Goal: Task Accomplishment & Management: Use online tool/utility

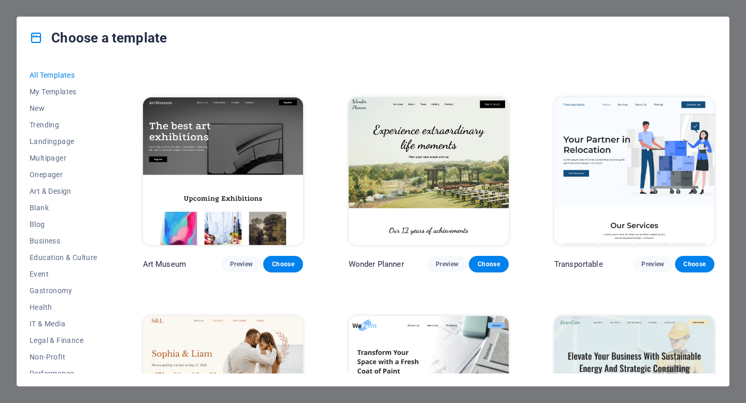
scroll to position [187, 0]
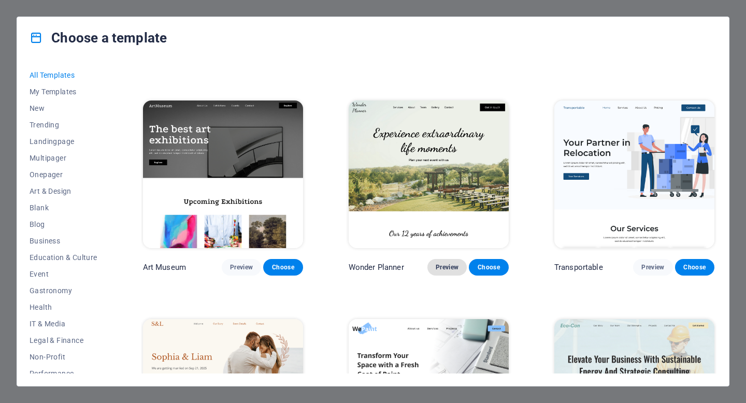
click at [444, 263] on span "Preview" at bounding box center [447, 267] width 23 height 8
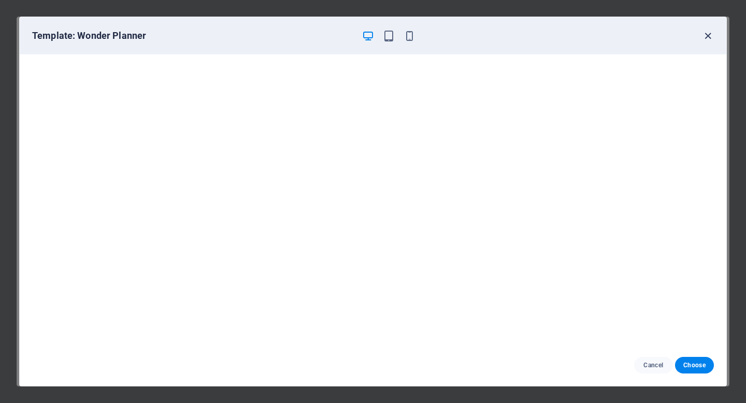
click at [706, 35] on icon "button" at bounding box center [708, 36] width 12 height 12
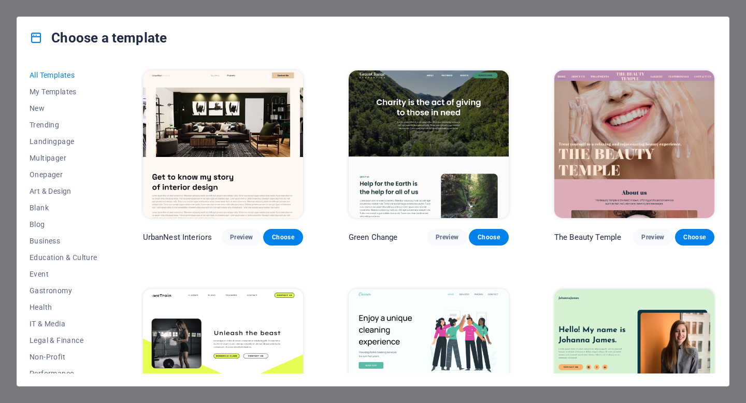
scroll to position [1091, 0]
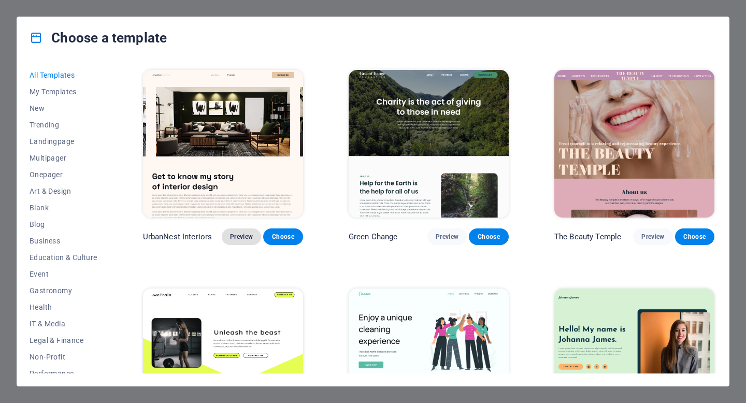
click at [244, 233] on span "Preview" at bounding box center [241, 237] width 23 height 8
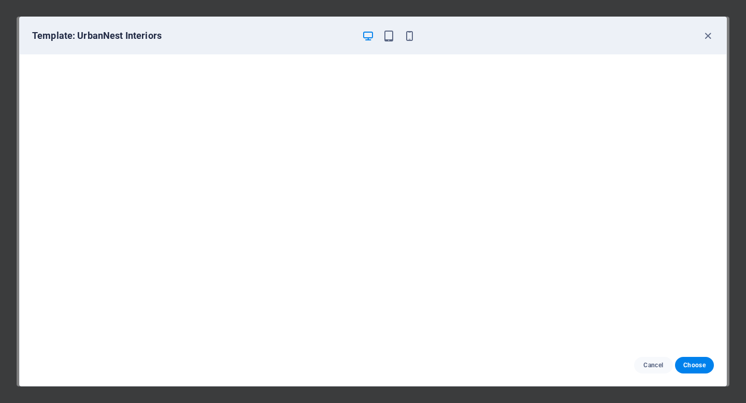
scroll to position [2, 0]
click at [708, 35] on icon "button" at bounding box center [708, 36] width 12 height 12
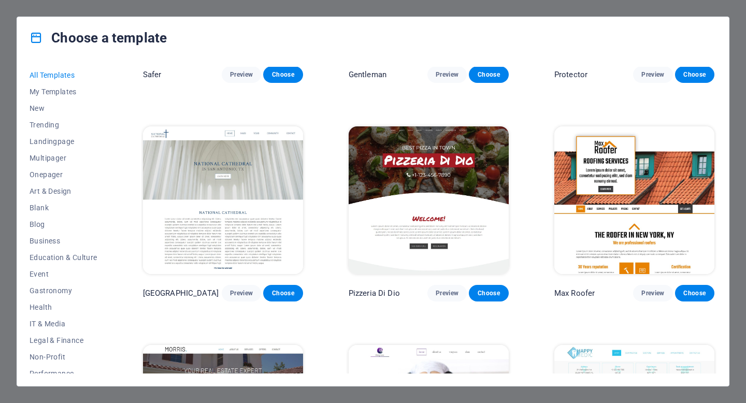
scroll to position [4315, 0]
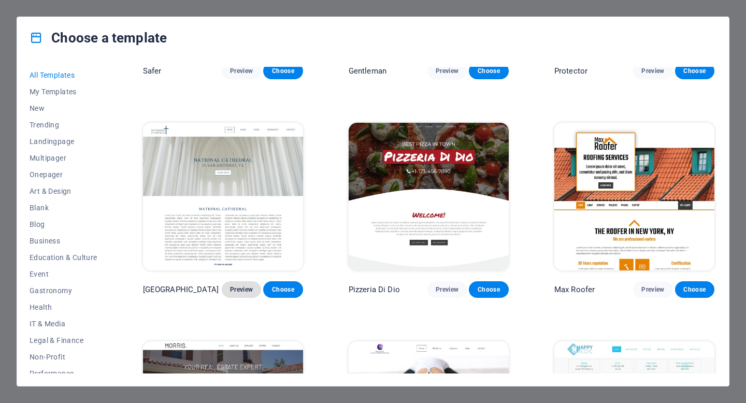
click at [240, 285] on span "Preview" at bounding box center [241, 289] width 23 height 8
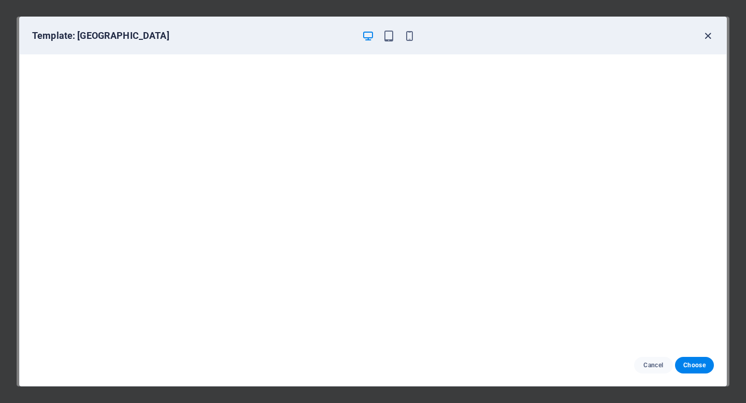
click at [706, 34] on icon "button" at bounding box center [708, 36] width 12 height 12
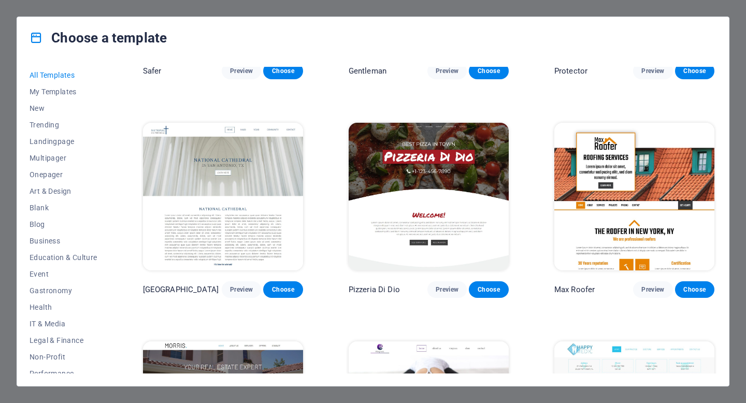
scroll to position [108, 0]
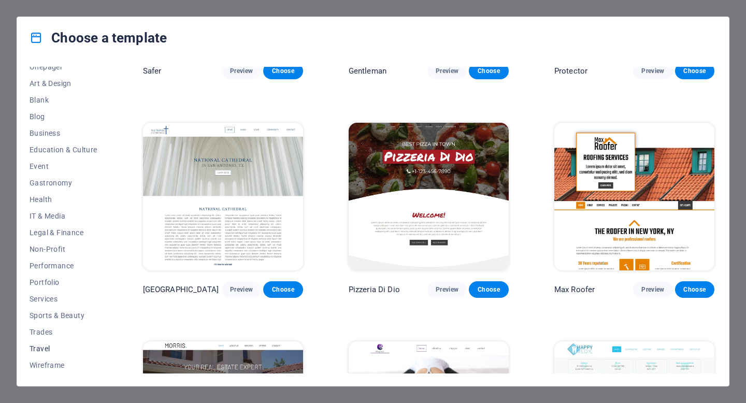
click at [37, 344] on span "Travel" at bounding box center [64, 348] width 68 height 8
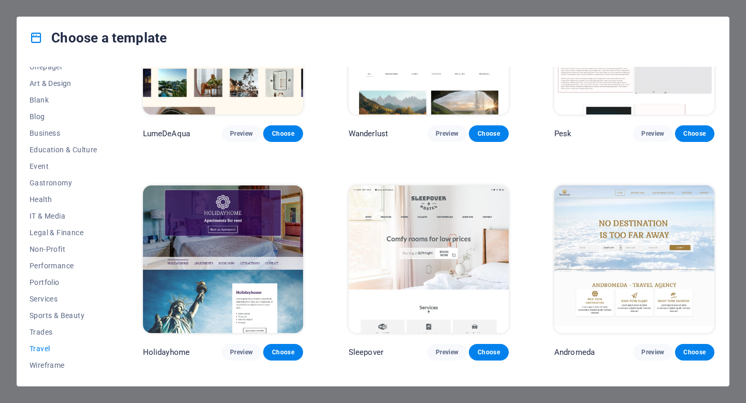
scroll to position [0, 0]
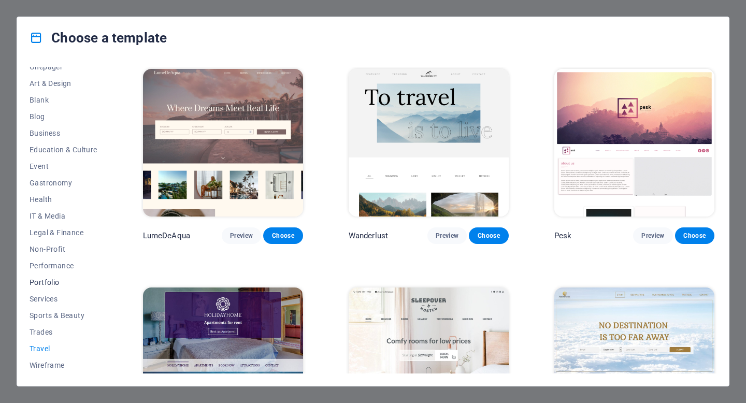
click at [51, 282] on span "Portfolio" at bounding box center [64, 282] width 68 height 8
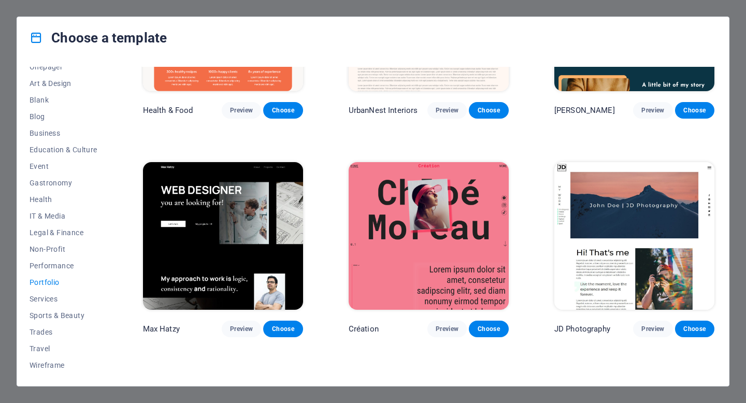
scroll to position [85, 0]
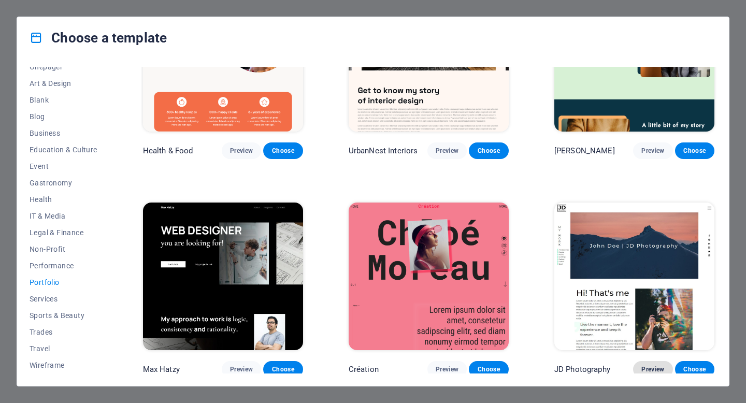
click at [648, 365] on span "Preview" at bounding box center [652, 369] width 23 height 8
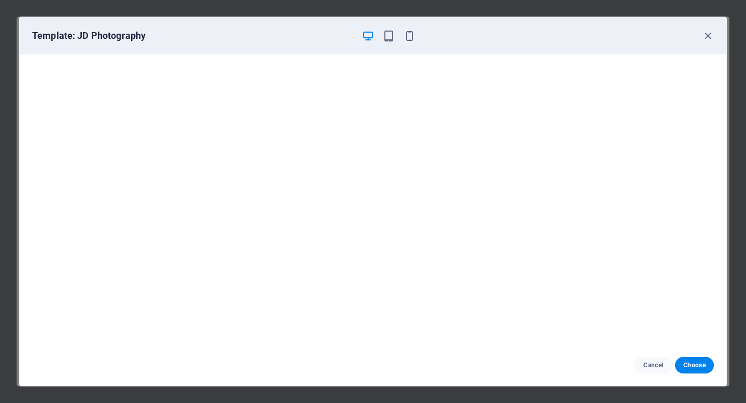
scroll to position [2, 0]
click at [708, 35] on icon "button" at bounding box center [708, 36] width 12 height 12
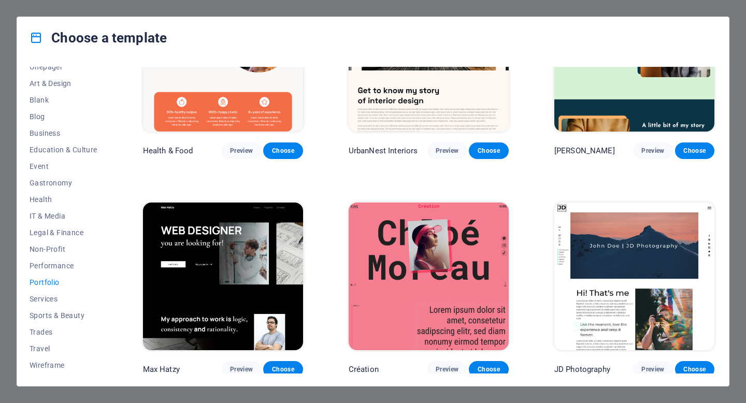
scroll to position [86, 0]
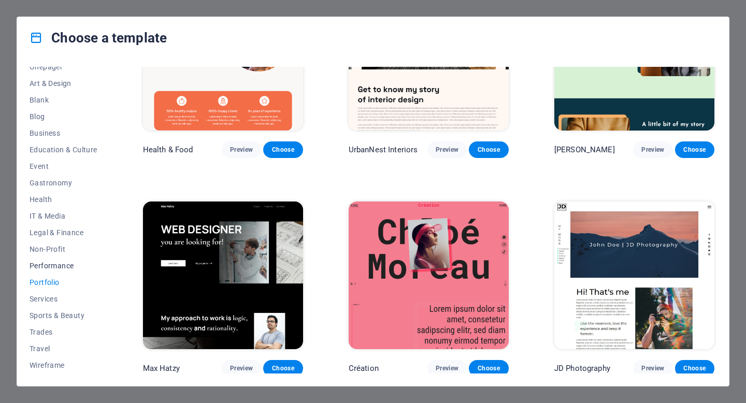
click at [43, 263] on span "Performance" at bounding box center [64, 266] width 68 height 8
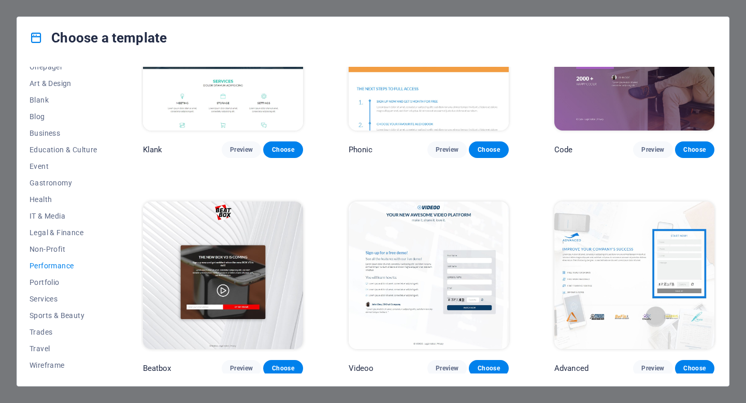
scroll to position [0, 0]
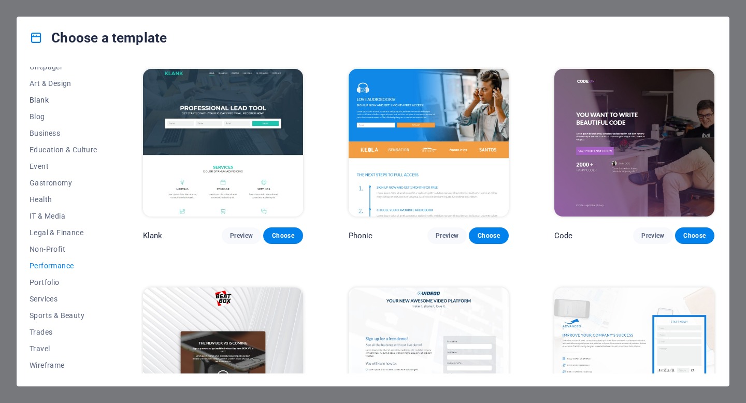
click at [40, 102] on span "Blank" at bounding box center [64, 100] width 68 height 8
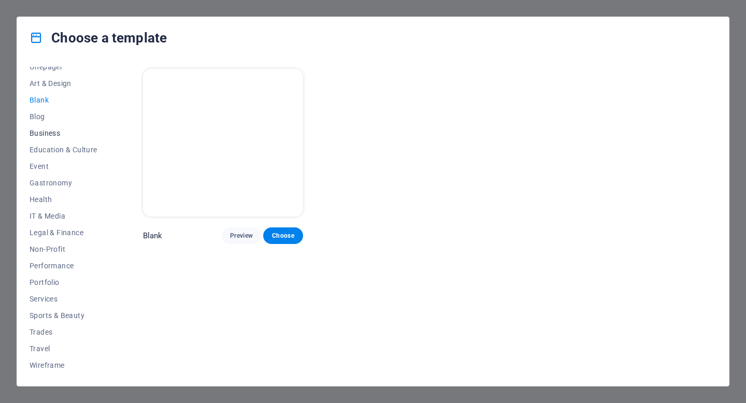
click at [37, 133] on span "Business" at bounding box center [64, 133] width 68 height 8
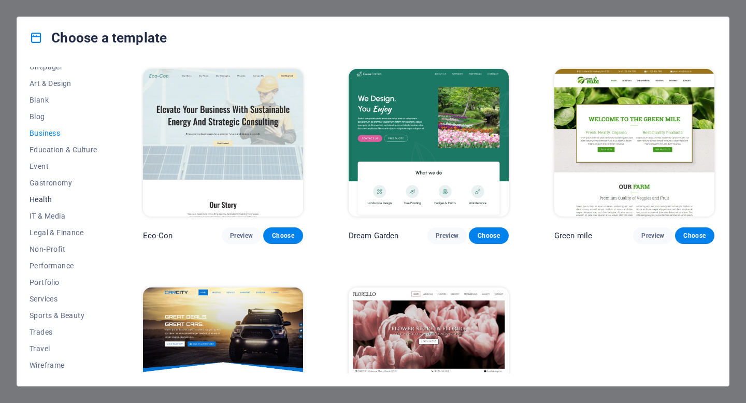
click at [48, 197] on span "Health" at bounding box center [64, 199] width 68 height 8
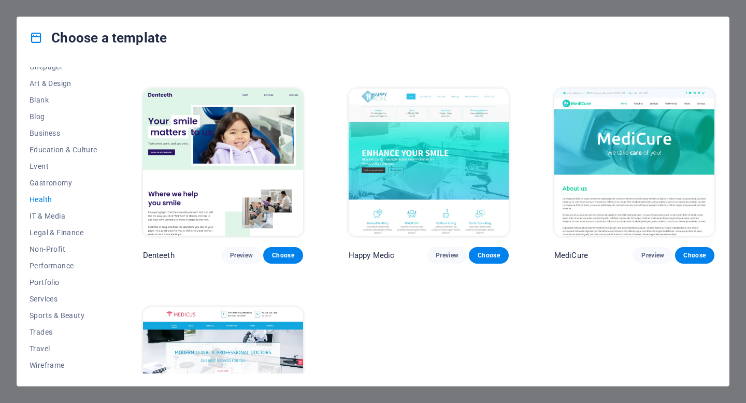
scroll to position [143, 0]
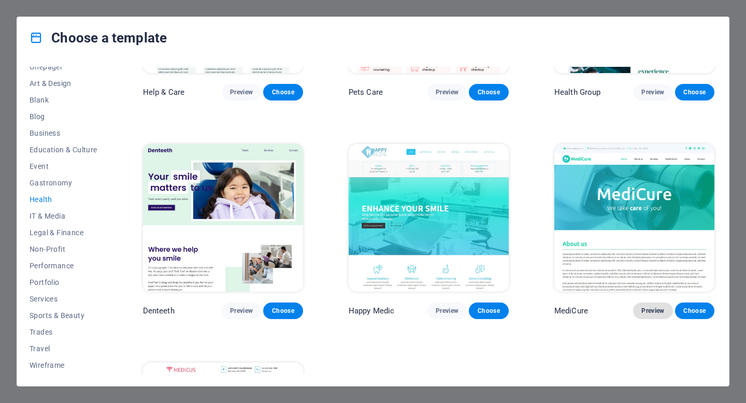
click at [646, 307] on span "Preview" at bounding box center [652, 311] width 23 height 8
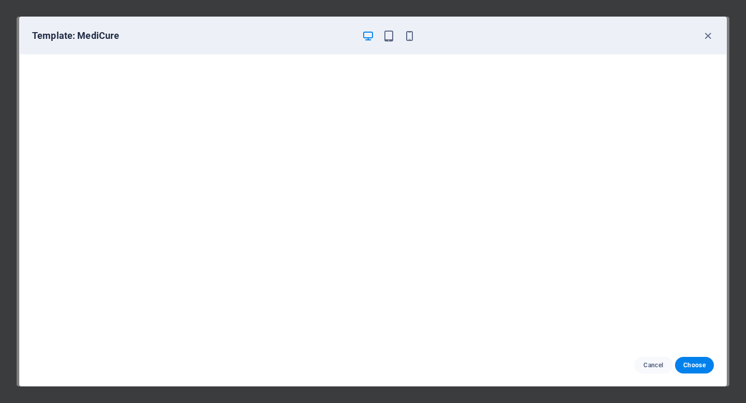
scroll to position [2, 0]
click at [708, 36] on icon "button" at bounding box center [708, 36] width 12 height 12
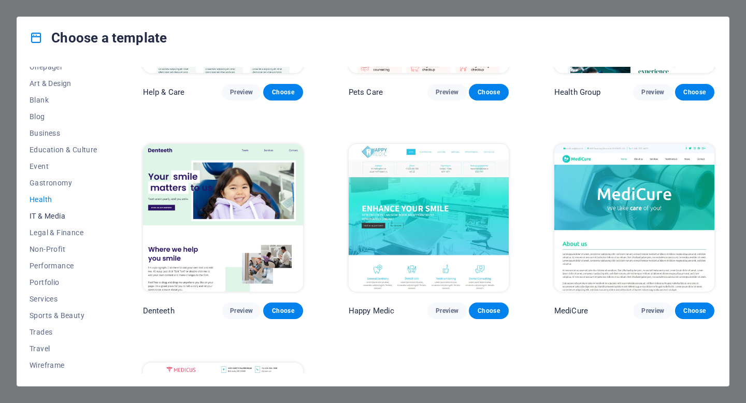
click at [57, 216] on span "IT & Media" at bounding box center [64, 216] width 68 height 8
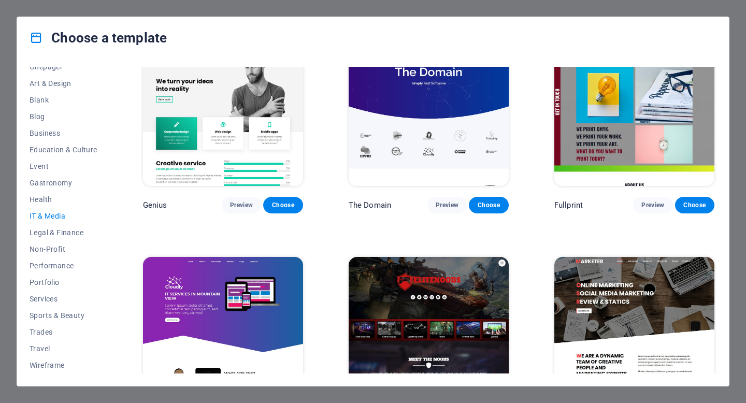
scroll to position [520, 0]
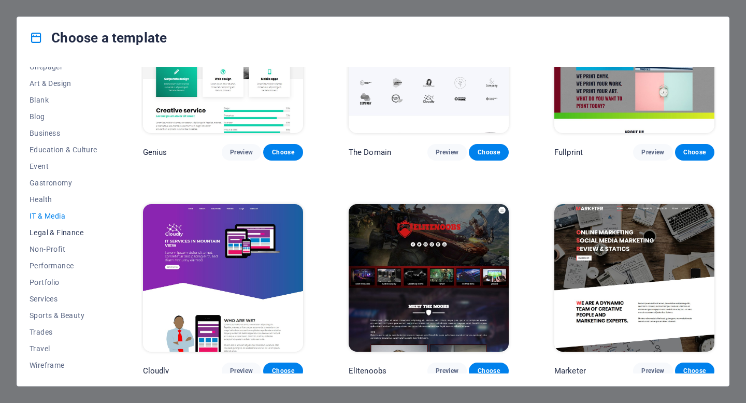
click at [74, 230] on span "Legal & Finance" at bounding box center [64, 232] width 68 height 8
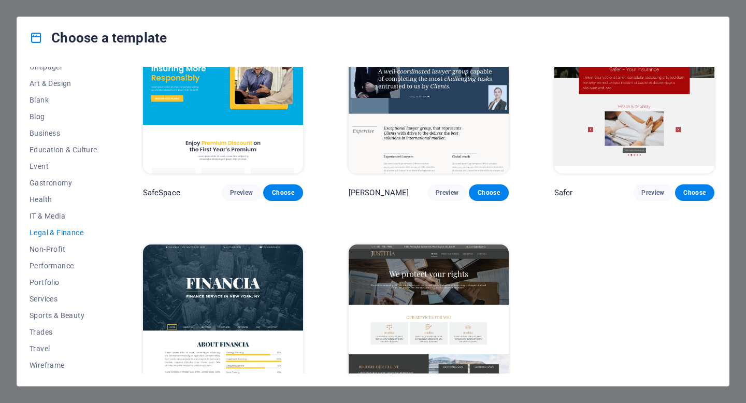
scroll to position [86, 0]
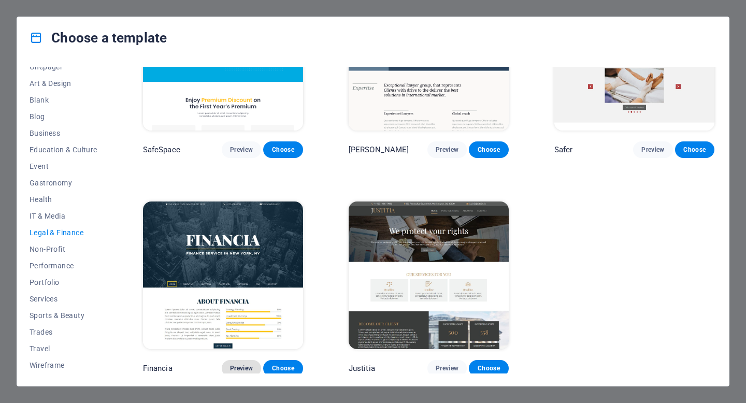
click at [235, 367] on span "Preview" at bounding box center [241, 368] width 23 height 8
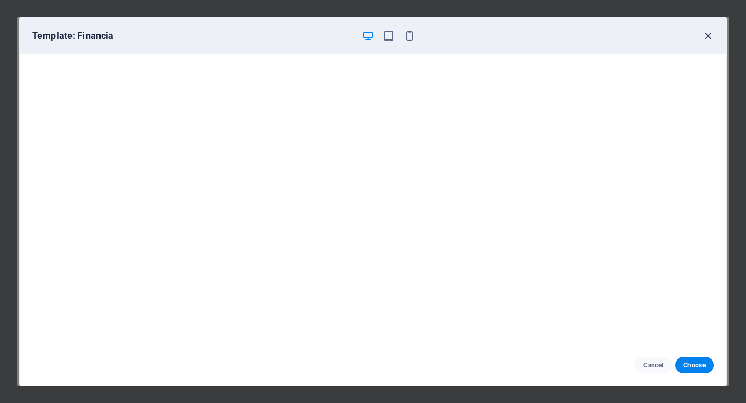
click at [707, 36] on icon "button" at bounding box center [708, 36] width 12 height 12
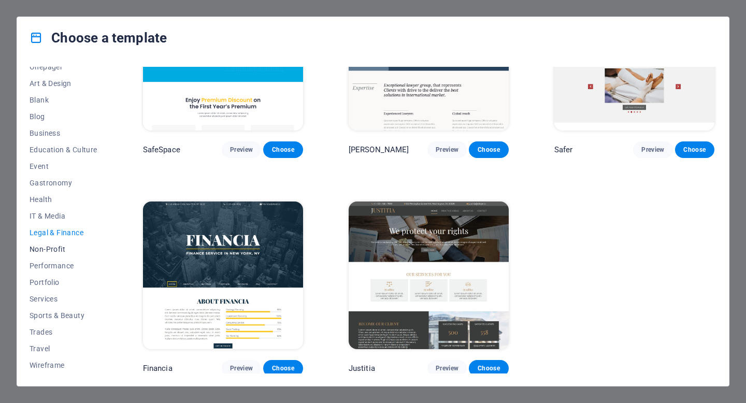
click at [48, 250] on span "Non-Profit" at bounding box center [64, 249] width 68 height 8
click at [46, 245] on span "Non-Profit" at bounding box center [64, 249] width 68 height 8
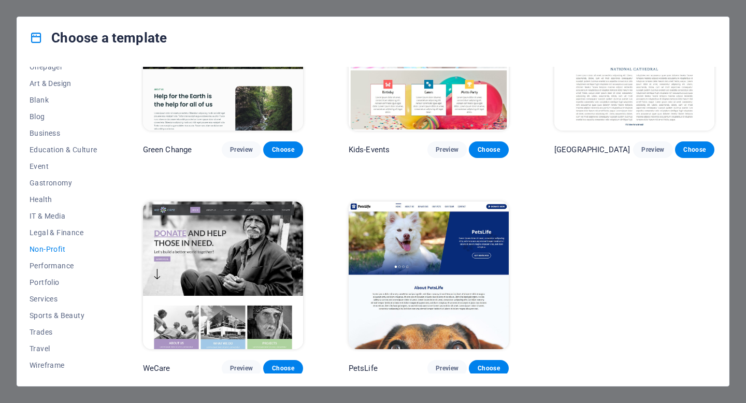
scroll to position [0, 0]
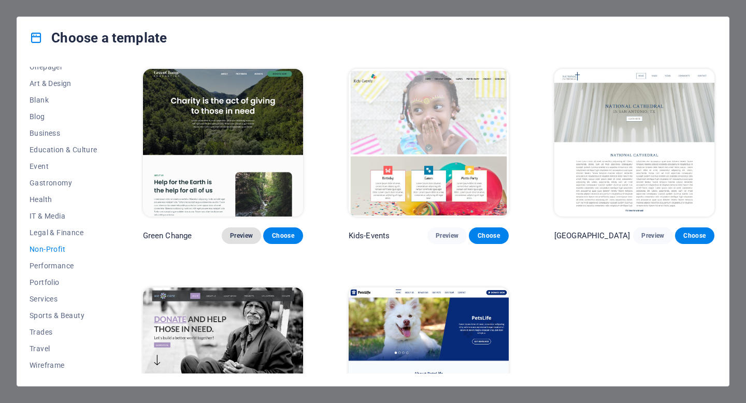
click at [238, 233] on span "Preview" at bounding box center [241, 235] width 23 height 8
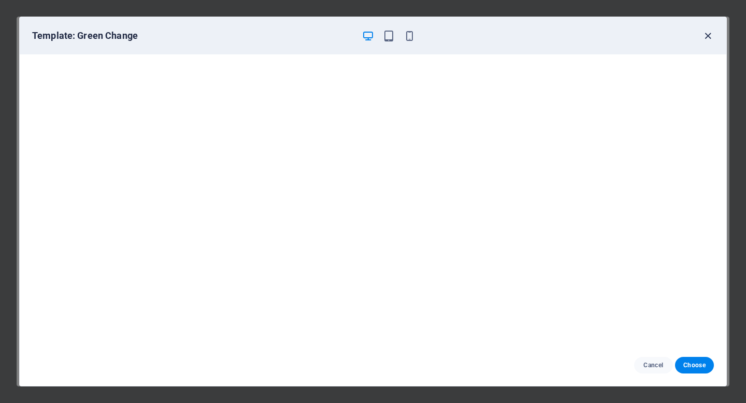
click at [706, 32] on icon "button" at bounding box center [708, 36] width 12 height 12
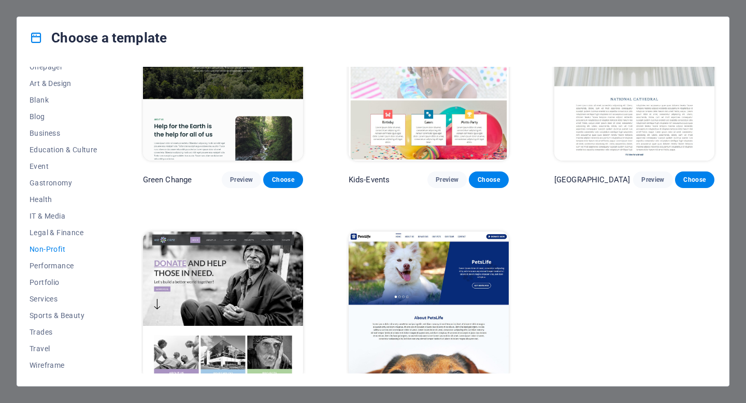
scroll to position [86, 0]
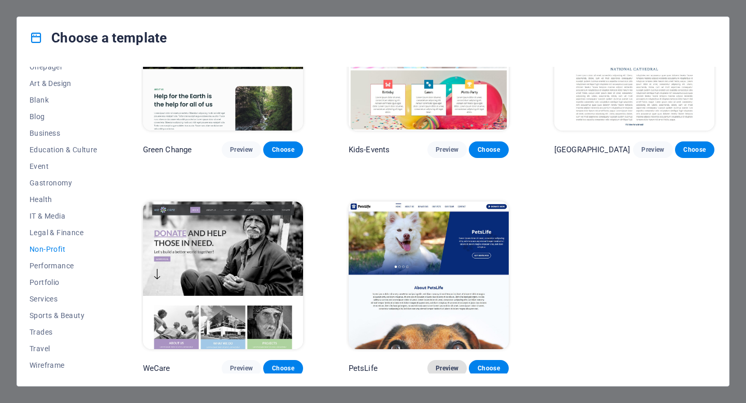
click at [445, 365] on span "Preview" at bounding box center [447, 368] width 23 height 8
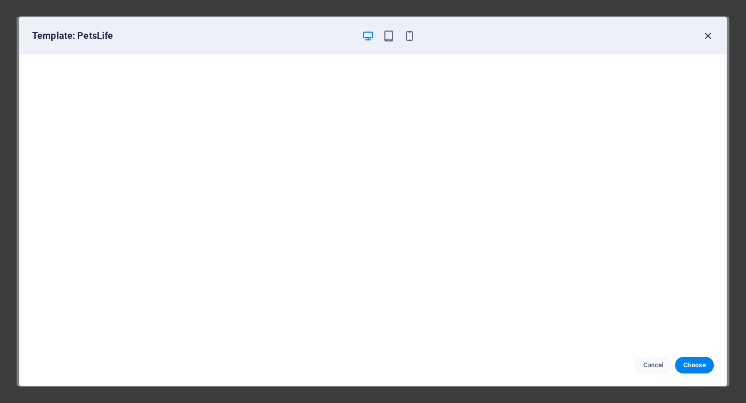
click at [708, 33] on icon "button" at bounding box center [708, 36] width 12 height 12
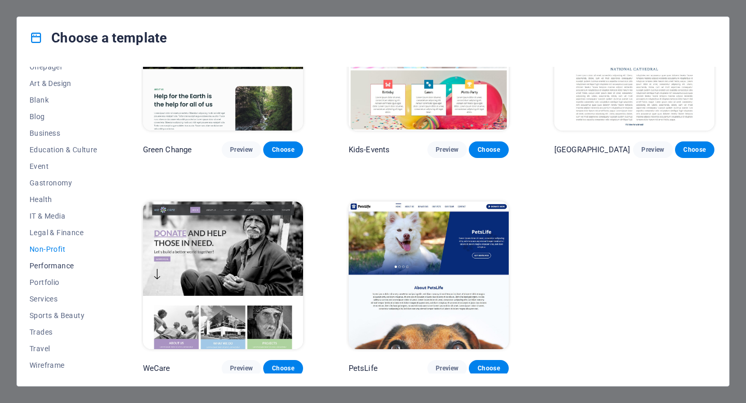
click at [44, 266] on span "Performance" at bounding box center [64, 266] width 68 height 8
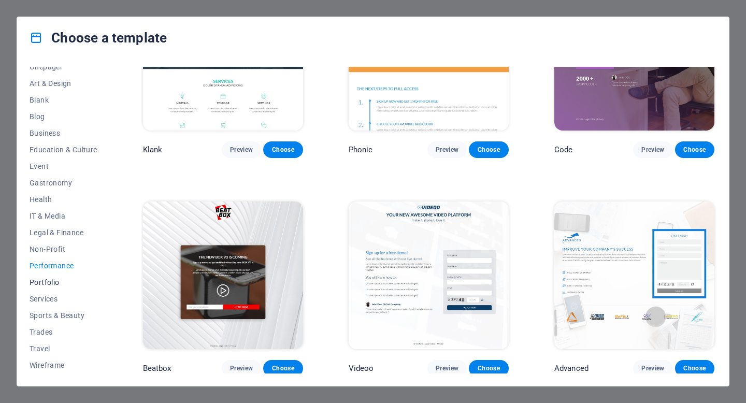
click at [40, 283] on span "Portfolio" at bounding box center [64, 282] width 68 height 8
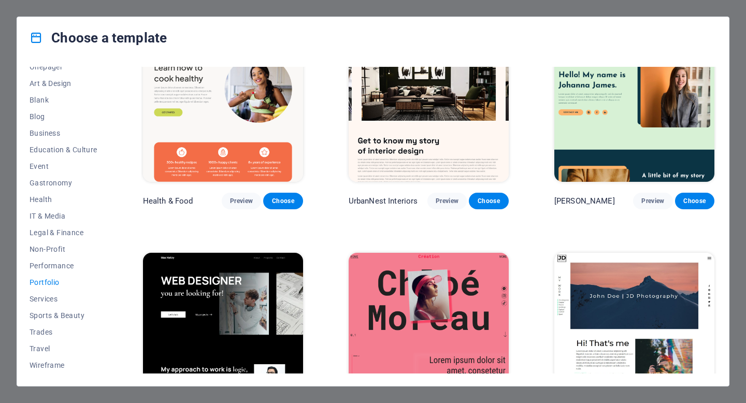
scroll to position [0, 0]
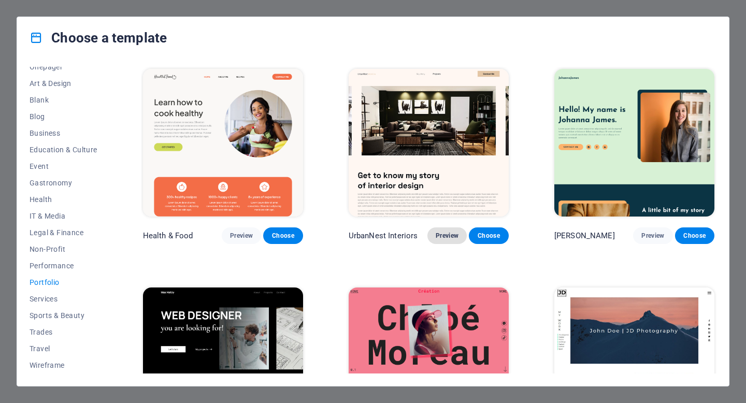
click at [444, 232] on span "Preview" at bounding box center [447, 235] width 23 height 8
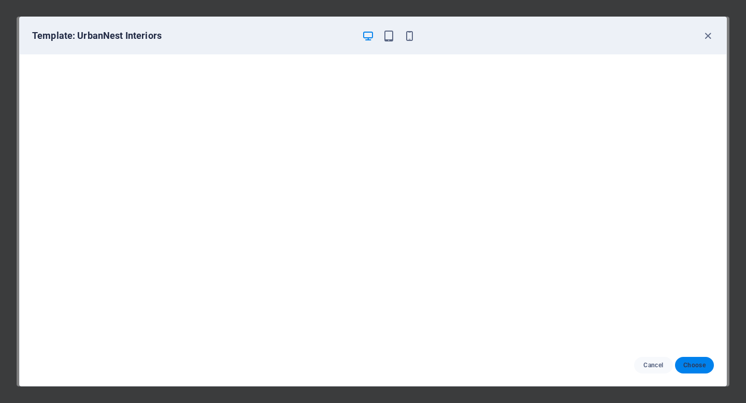
click at [689, 366] on span "Choose" at bounding box center [694, 365] width 22 height 8
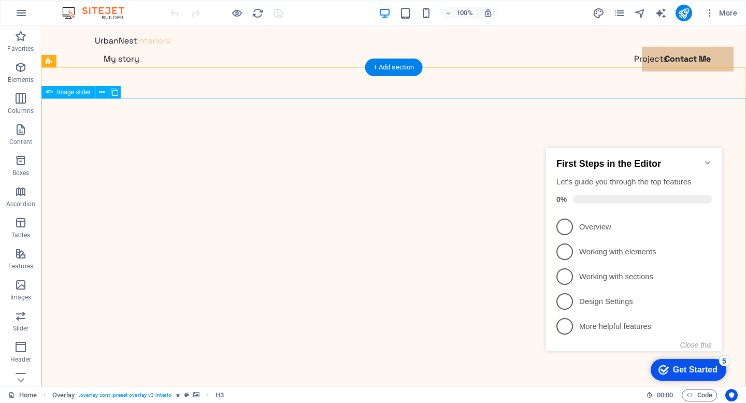
click at [708, 161] on icon "Minimize checklist" at bounding box center [707, 162] width 5 height 3
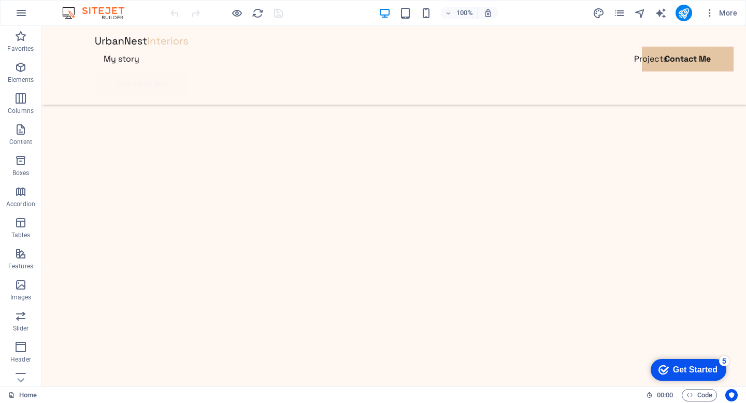
scroll to position [378, 0]
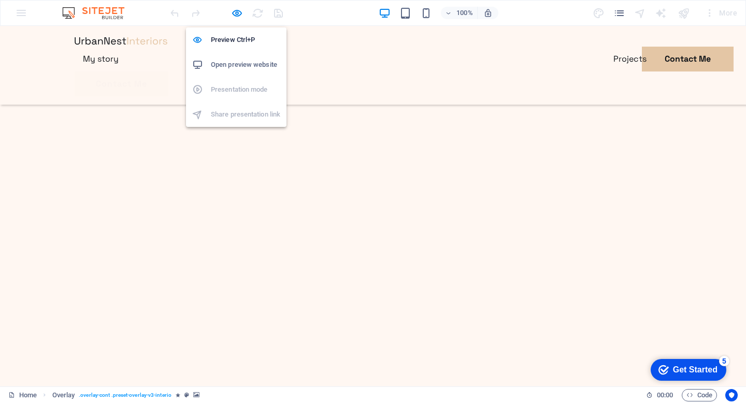
click at [232, 64] on h6 "Open preview website" at bounding box center [245, 65] width 69 height 12
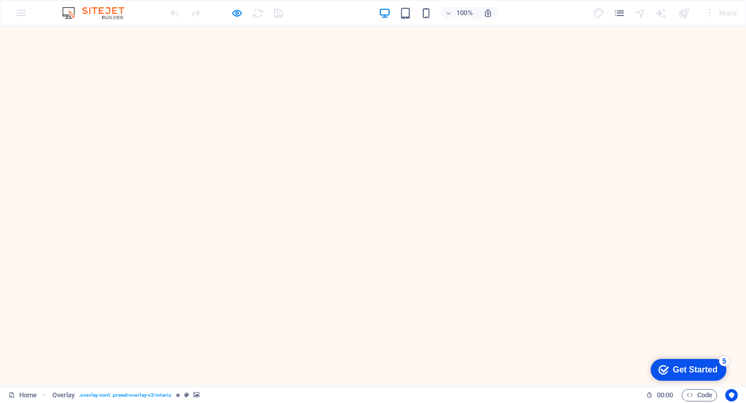
scroll to position [0, 0]
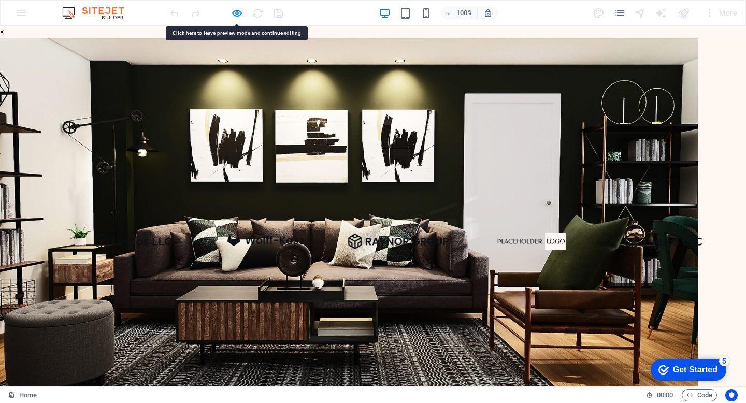
click at [383, 153] on img at bounding box center [349, 218] width 698 height 360
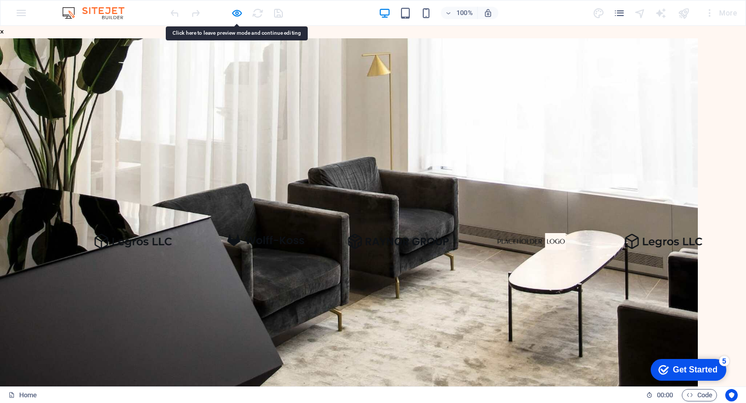
click at [383, 153] on img at bounding box center [349, 218] width 698 height 360
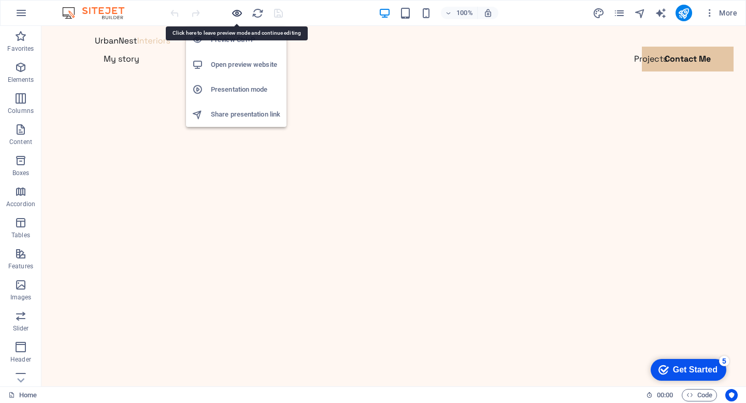
scroll to position [37, 0]
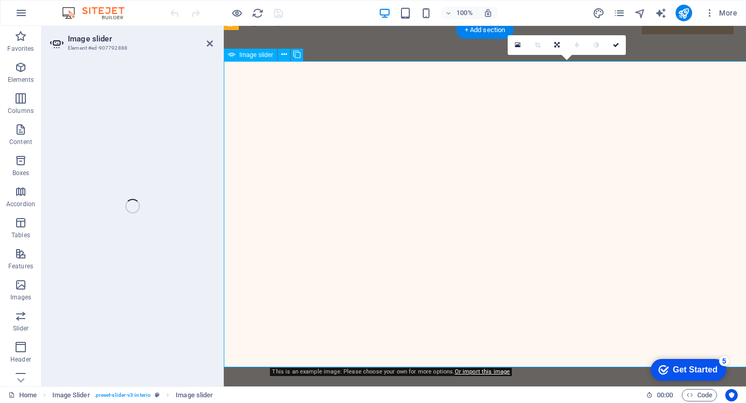
select select "%"
select select "ms"
select select "s"
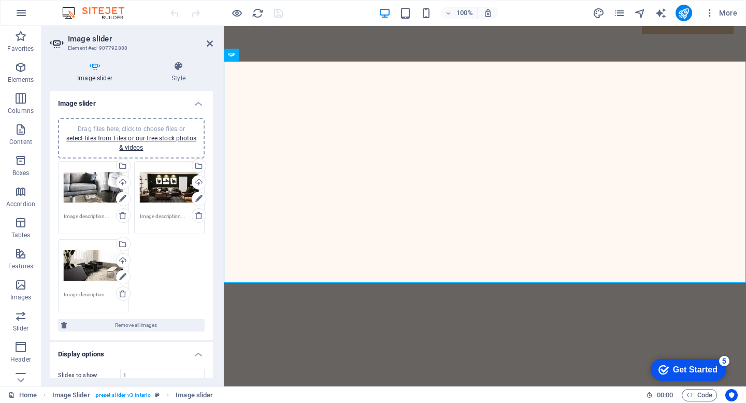
click at [94, 186] on div "Drag files here, click to choose files or select files from Files or our free s…" at bounding box center [94, 187] width 60 height 41
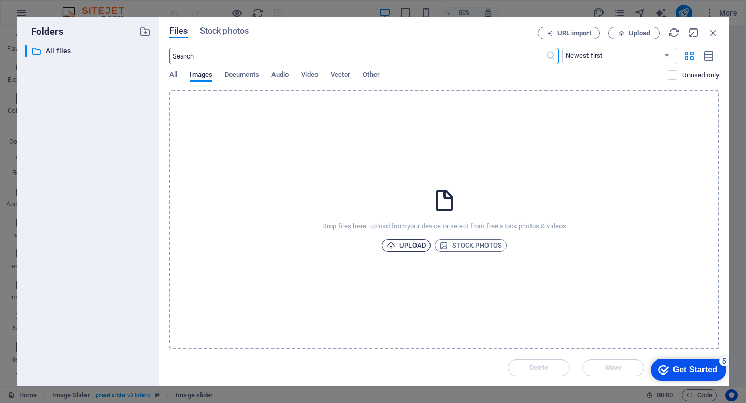
click at [414, 244] on span "Upload" at bounding box center [405, 245] width 39 height 12
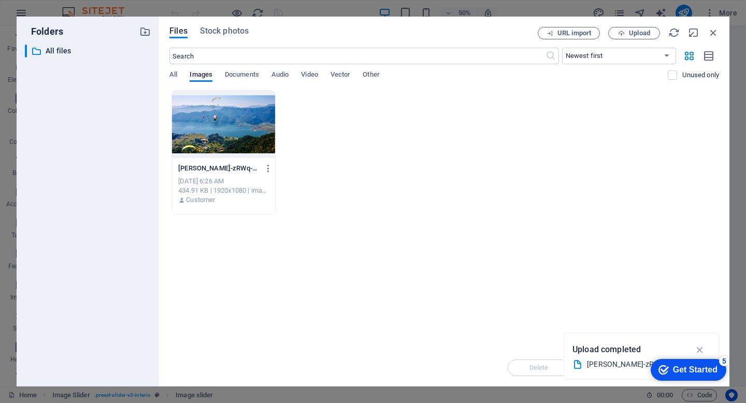
click at [439, 245] on div "Drop files here to upload them instantly kaushal-subedi-zRWq-7SWVSU-unsplash1-z…" at bounding box center [443, 219] width 549 height 259
click at [701, 349] on icon "button" at bounding box center [700, 349] width 12 height 11
click at [212, 106] on div at bounding box center [223, 124] width 103 height 67
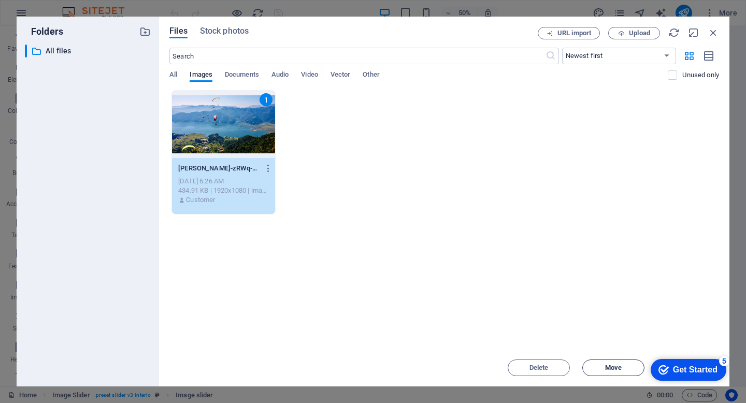
click at [613, 368] on span "Move" at bounding box center [613, 368] width 17 height 6
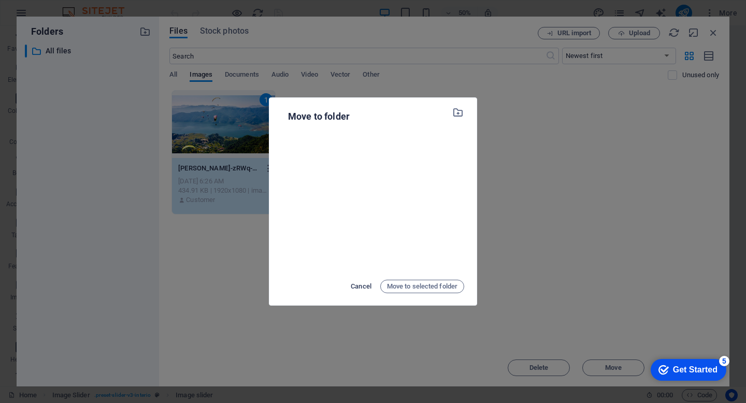
click at [355, 285] on span "Cancel" at bounding box center [361, 286] width 21 height 12
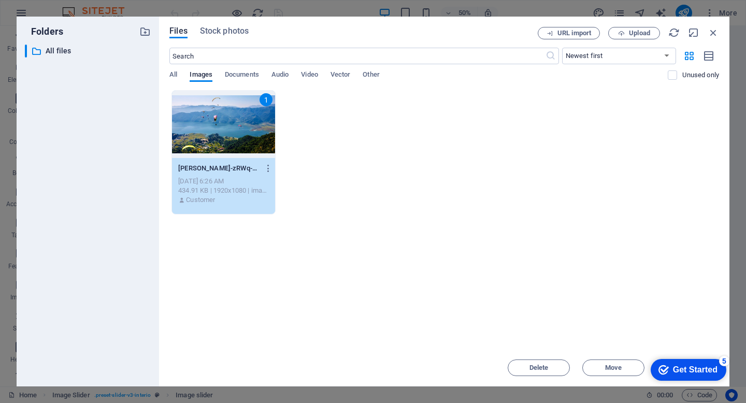
click at [625, 112] on div "1 kaushal-subedi-zRWq-7SWVSU-unsplash1-zFqrJStUAGOEkCC6OpqS_Q.jpg kaushal-subed…" at bounding box center [443, 152] width 549 height 124
click at [713, 32] on icon "button" at bounding box center [712, 32] width 11 height 11
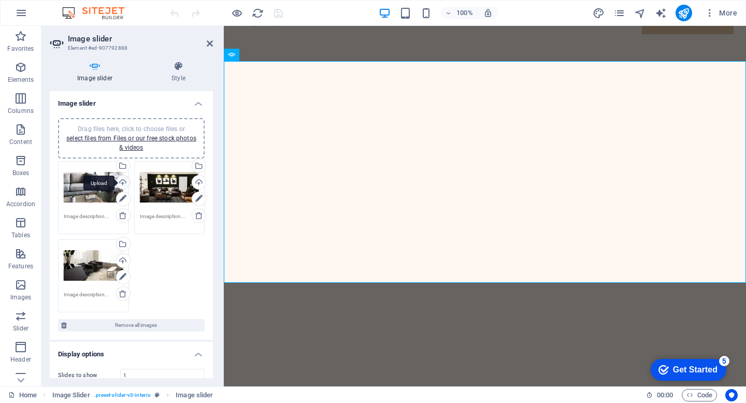
click at [123, 183] on div "Upload" at bounding box center [122, 184] width 16 height 16
click at [122, 216] on icon at bounding box center [123, 215] width 8 height 8
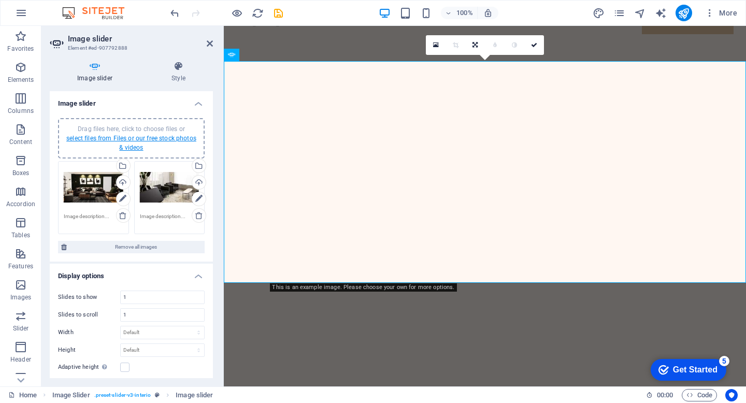
click at [127, 139] on link "select files from Files or our free stock photos & videos" at bounding box center [131, 143] width 130 height 17
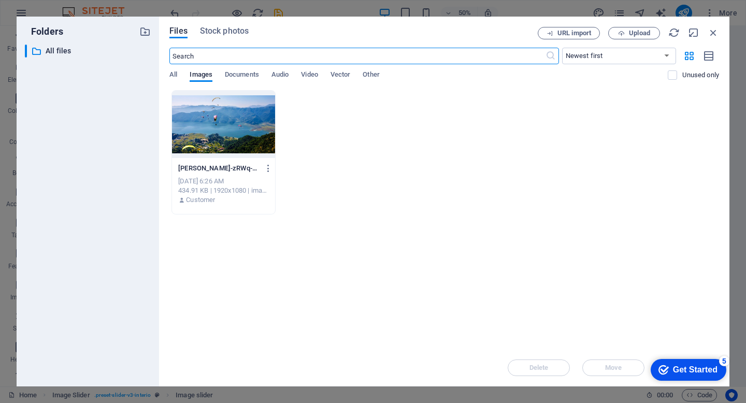
click at [240, 135] on div at bounding box center [223, 124] width 103 height 67
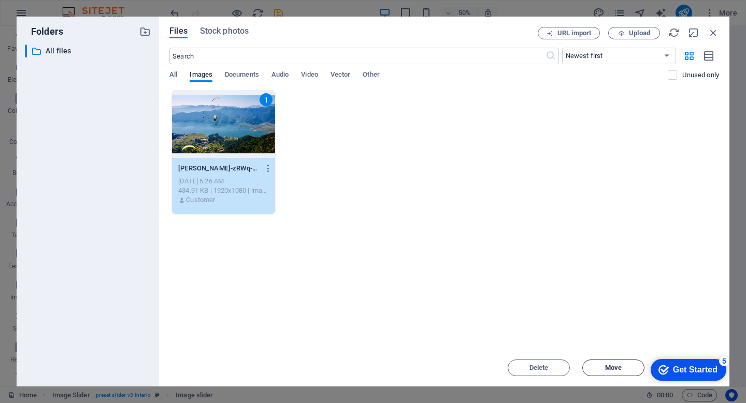
click at [607, 366] on span "Move" at bounding box center [613, 368] width 17 height 6
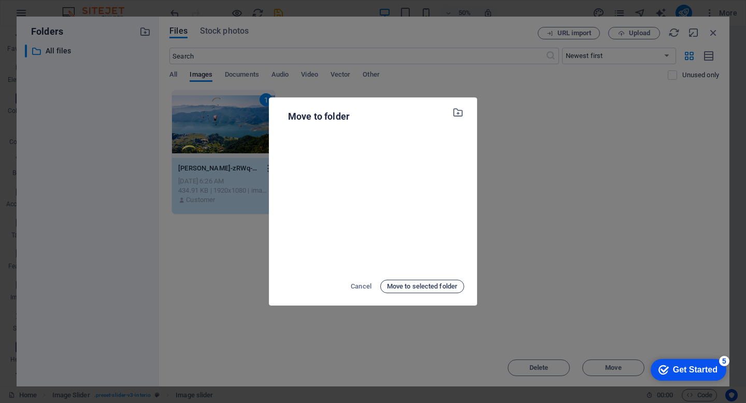
click at [403, 287] on span "Move to selected folder" at bounding box center [422, 286] width 70 height 12
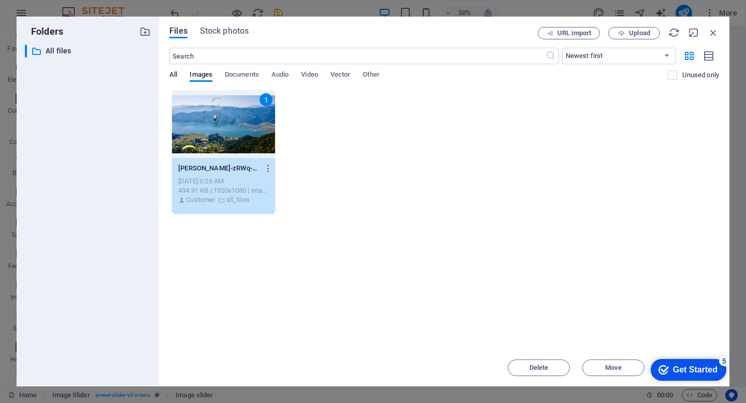
click at [175, 76] on span "All" at bounding box center [173, 75] width 8 height 14
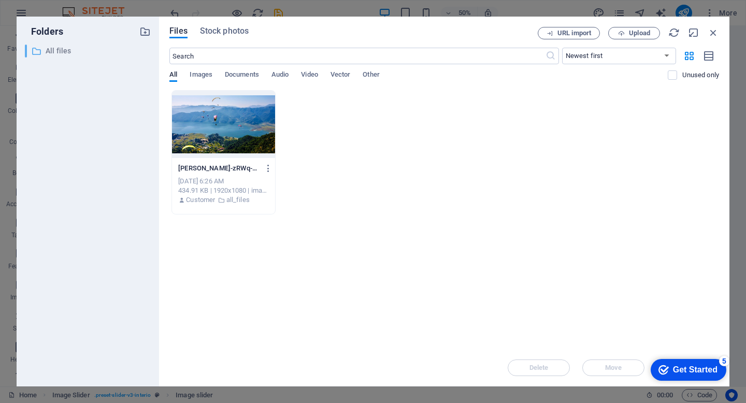
click at [59, 48] on p "All files" at bounding box center [89, 51] width 86 height 12
click at [636, 35] on span "Upload" at bounding box center [639, 33] width 21 height 6
click at [713, 29] on icon "button" at bounding box center [712, 32] width 11 height 11
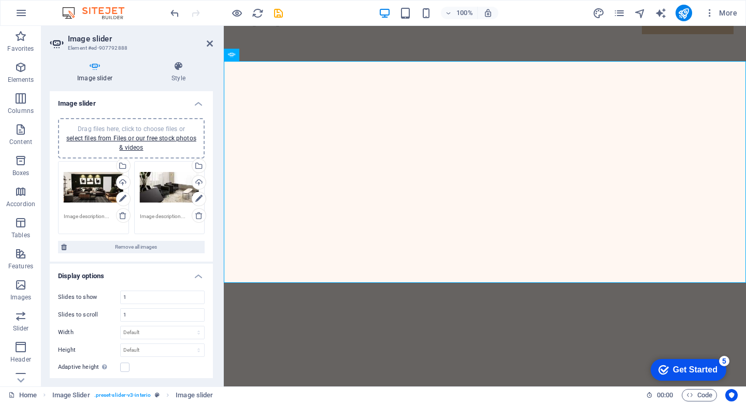
click at [98, 191] on div "Drag files here, click to choose files or select files from Files or our free s…" at bounding box center [94, 187] width 60 height 41
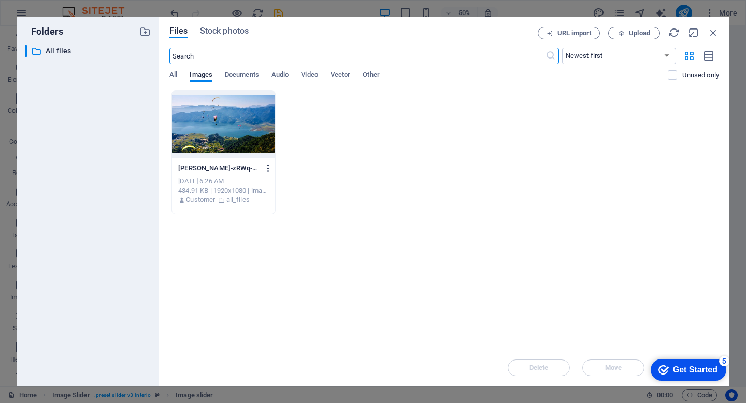
click at [267, 168] on icon "button" at bounding box center [269, 168] width 10 height 9
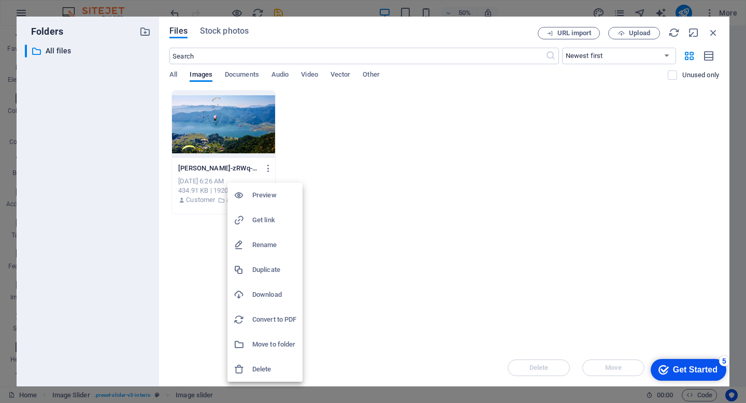
click at [214, 245] on div at bounding box center [373, 201] width 746 height 403
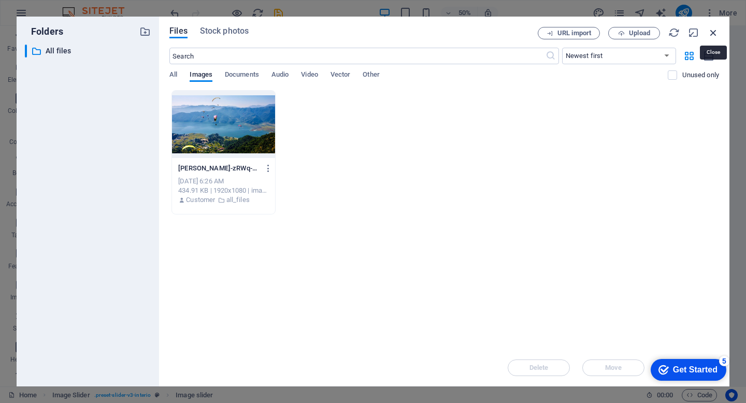
click at [712, 31] on icon "button" at bounding box center [712, 32] width 11 height 11
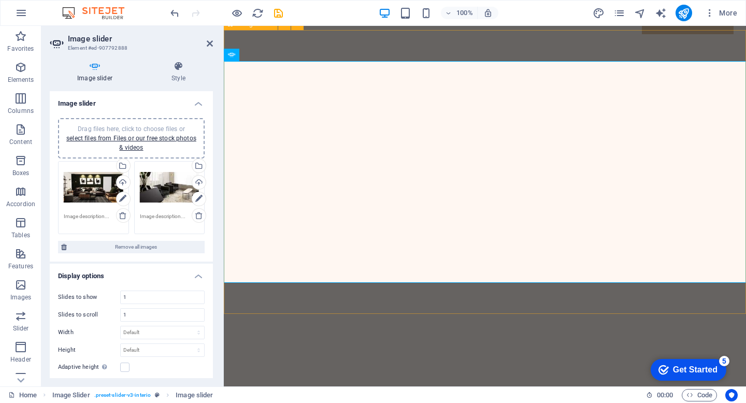
click at [96, 67] on icon at bounding box center [95, 66] width 90 height 10
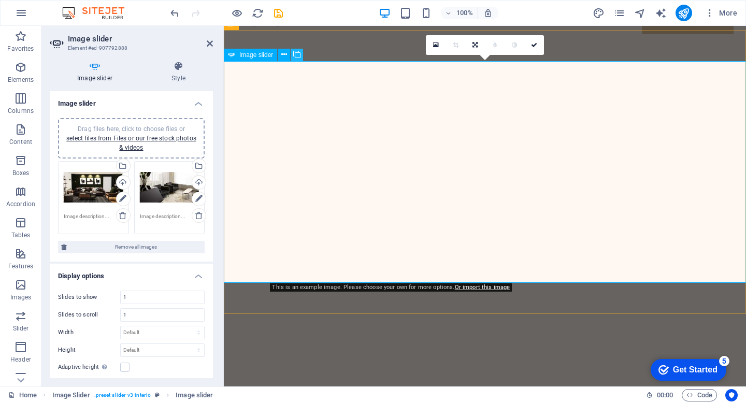
click at [297, 54] on icon at bounding box center [296, 54] width 7 height 11
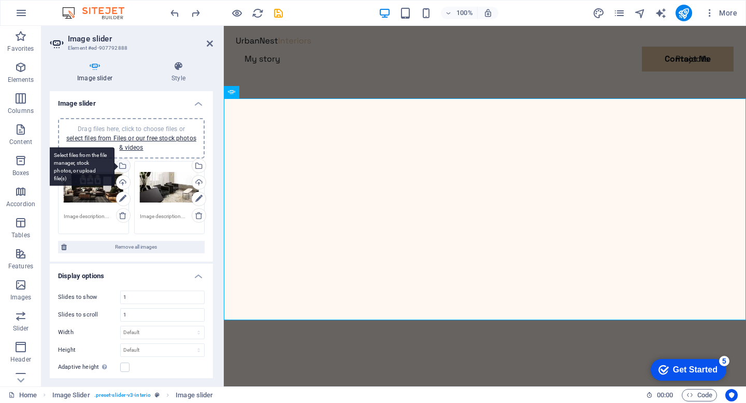
click at [123, 164] on div "Select files from the file manager, stock photos, or upload file(s)" at bounding box center [122, 167] width 16 height 16
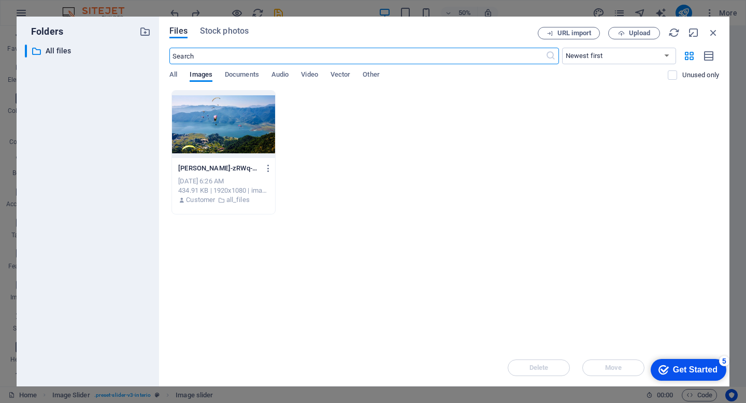
click at [209, 127] on div at bounding box center [223, 124] width 103 height 67
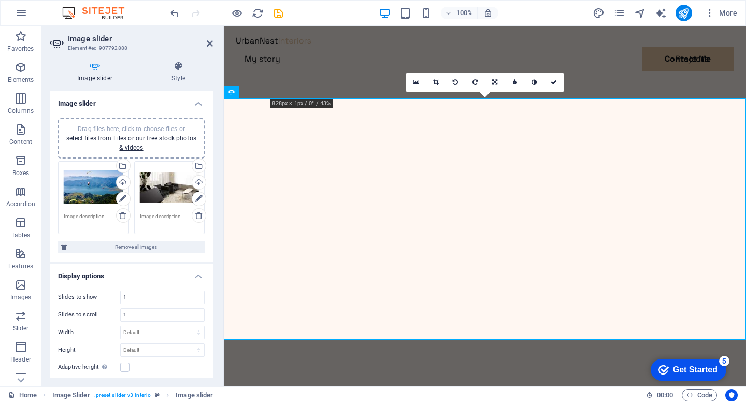
click at [495, 81] on icon at bounding box center [494, 82] width 5 height 6
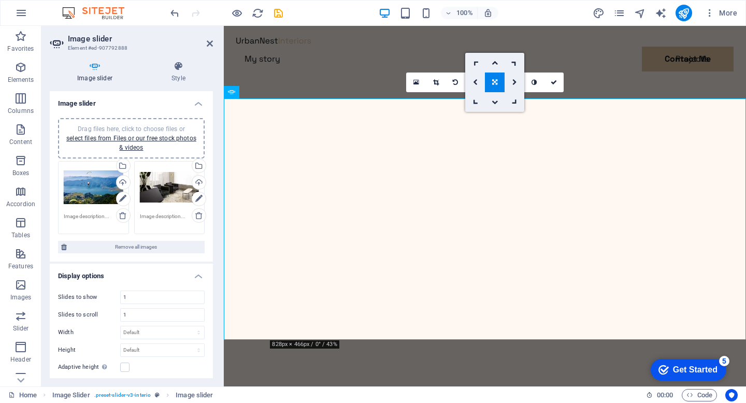
click at [495, 81] on icon at bounding box center [494, 82] width 5 height 6
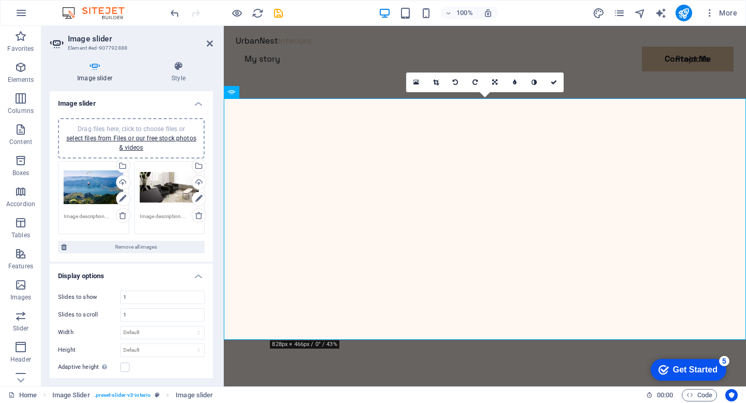
click at [495, 81] on icon at bounding box center [494, 82] width 5 height 6
click at [515, 80] on icon at bounding box center [514, 82] width 5 height 6
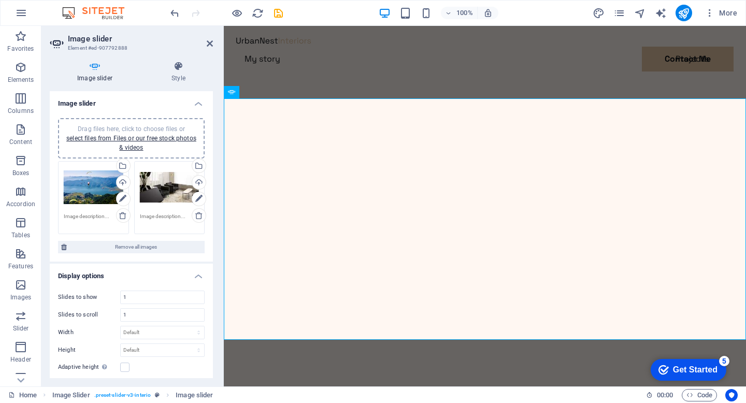
click at [88, 184] on div "Drag files here, click to choose files or select files from Files or our free s…" at bounding box center [94, 187] width 60 height 41
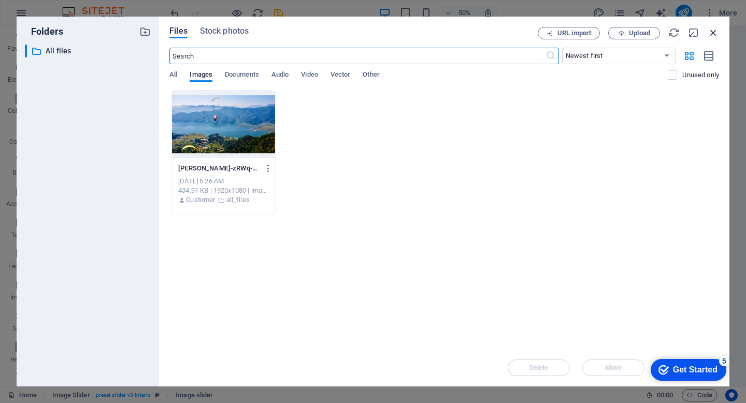
click at [713, 31] on icon "button" at bounding box center [712, 32] width 11 height 11
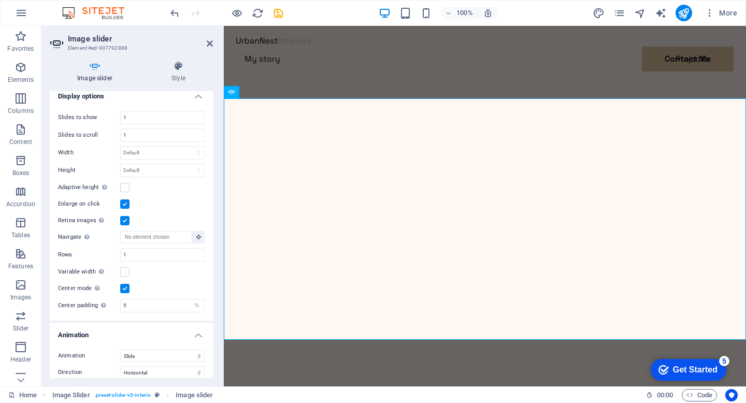
scroll to position [182, 0]
click at [196, 235] on icon at bounding box center [198, 234] width 5 height 5
click at [19, 194] on icon "button" at bounding box center [20, 191] width 12 height 12
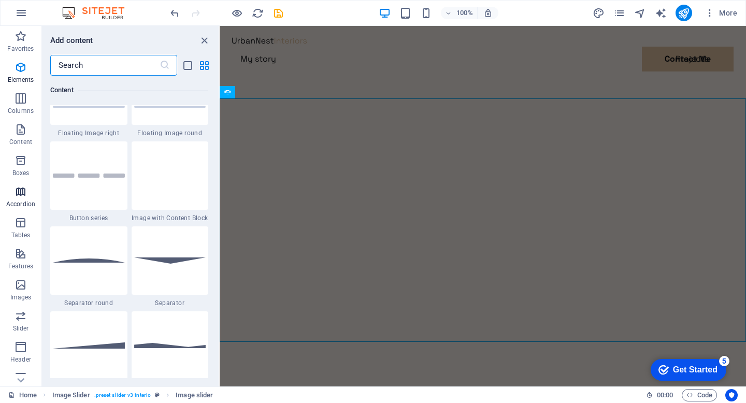
scroll to position [3306, 0]
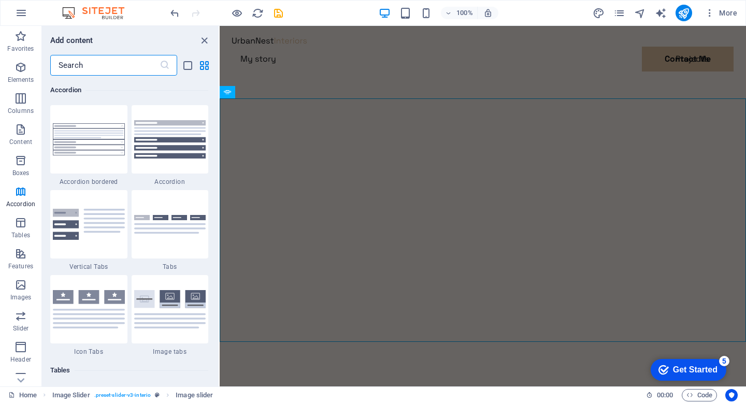
click at [262, 65] on div "My story Projects Contact Me Contact Me" at bounding box center [483, 65] width 526 height 79
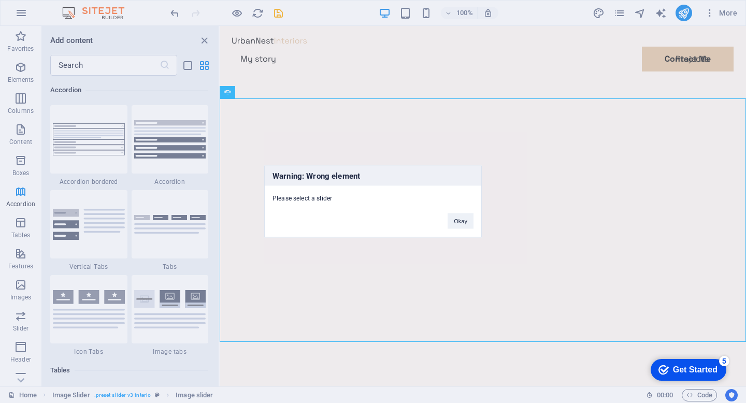
click at [18, 47] on div "Warning: Wrong element Please select a slider Okay" at bounding box center [373, 201] width 746 height 403
click at [458, 223] on button "Okay" at bounding box center [460, 221] width 26 height 16
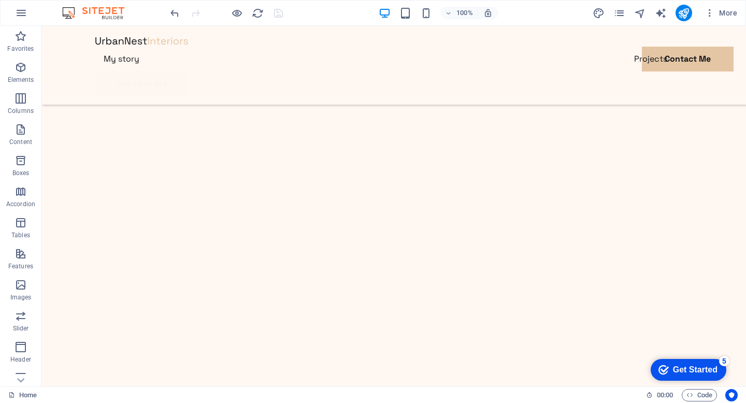
scroll to position [1074, 0]
click at [0, 0] on icon "design" at bounding box center [0, 0] width 0 height 0
select select "px"
select select "400"
select select "px"
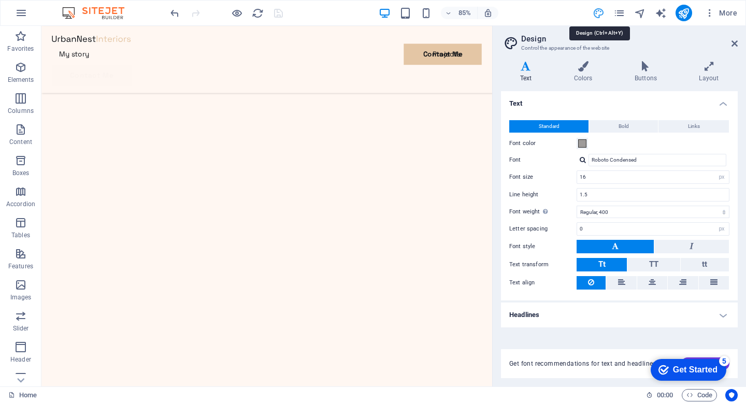
scroll to position [1048, 0]
click at [583, 64] on icon at bounding box center [583, 66] width 56 height 10
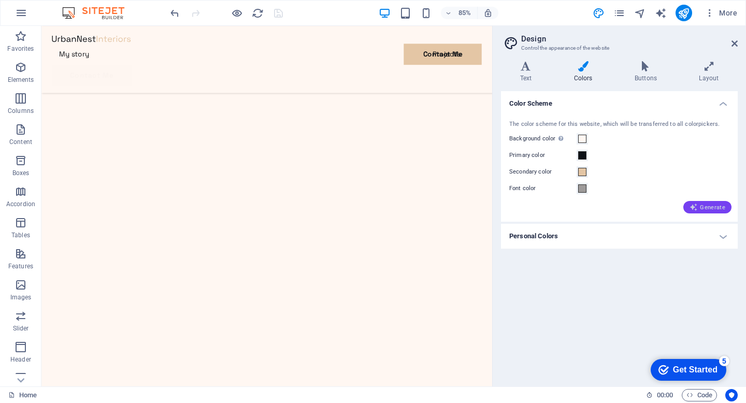
click at [700, 207] on span "Generate" at bounding box center [707, 207] width 36 height 8
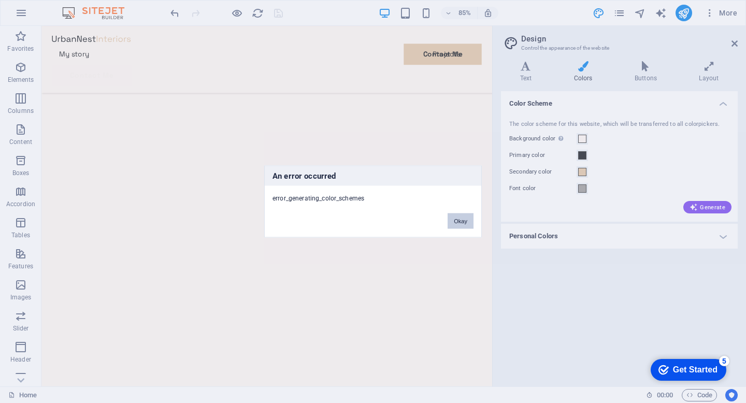
click at [458, 221] on button "Okay" at bounding box center [460, 221] width 26 height 16
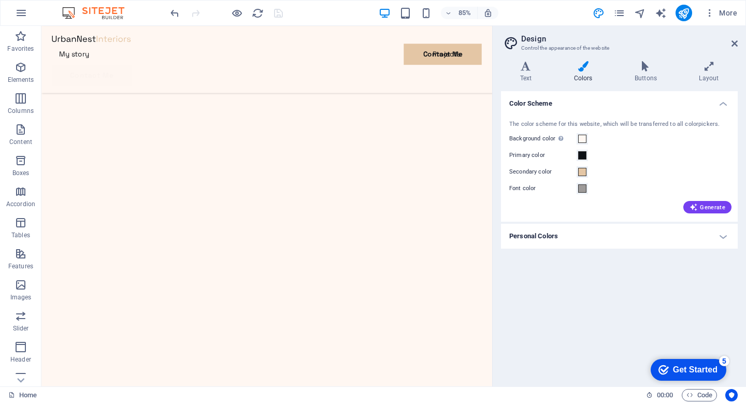
click at [716, 231] on h4 "Personal Colors" at bounding box center [619, 236] width 237 height 25
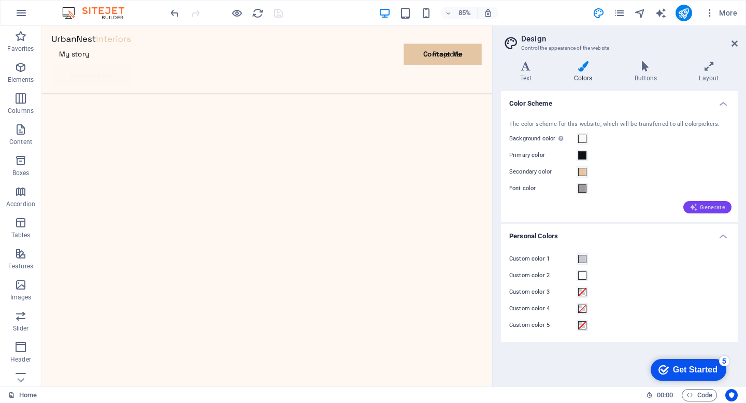
click at [708, 204] on span "Generate" at bounding box center [707, 207] width 36 height 8
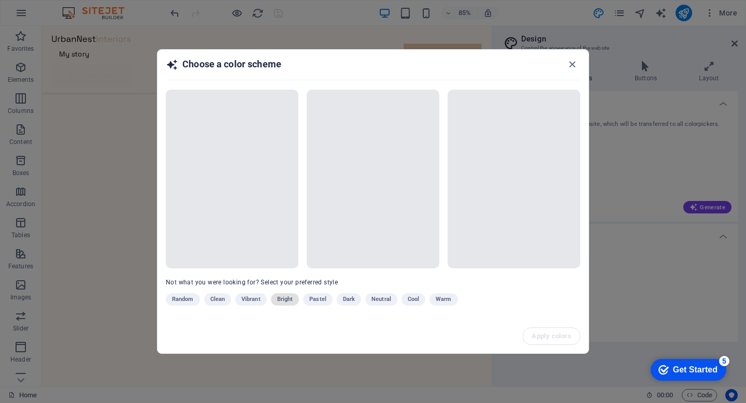
click at [284, 298] on span "Bright" at bounding box center [285, 299] width 16 height 12
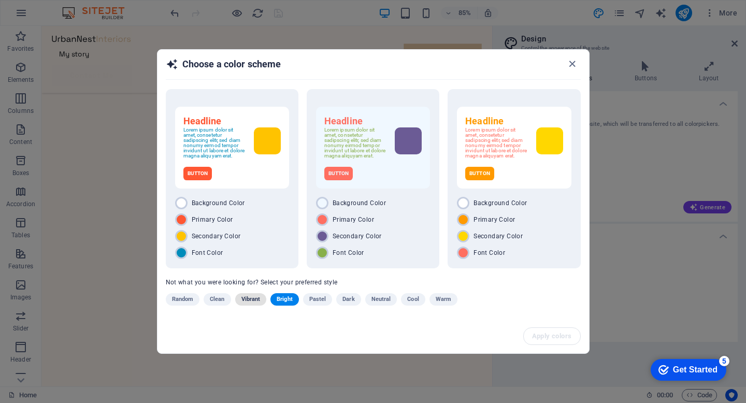
click at [253, 300] on span "Vibrant" at bounding box center [250, 299] width 19 height 12
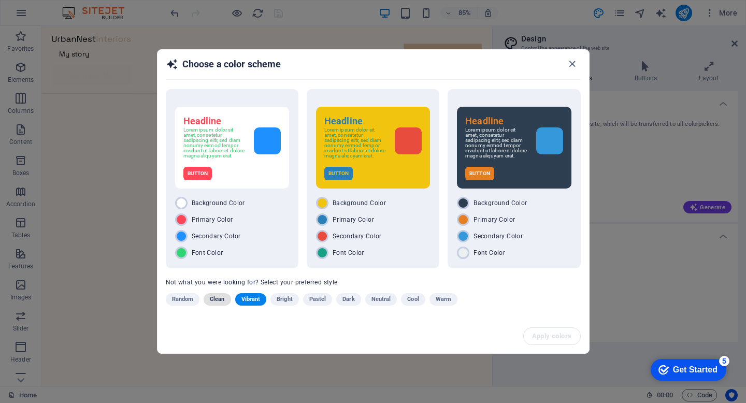
click at [213, 304] on span "Clean" at bounding box center [217, 299] width 14 height 12
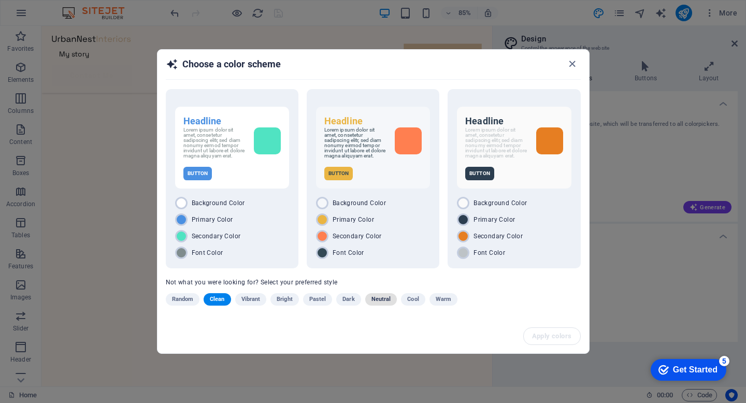
click at [380, 301] on span "Neutral" at bounding box center [381, 299] width 20 height 12
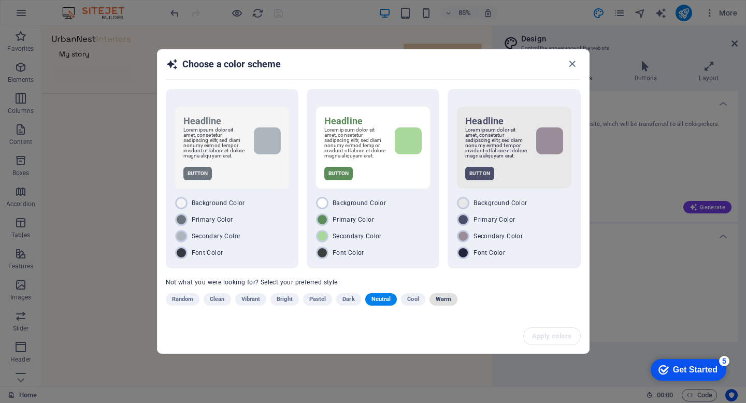
click at [446, 302] on span "Warm" at bounding box center [444, 299] width 16 height 12
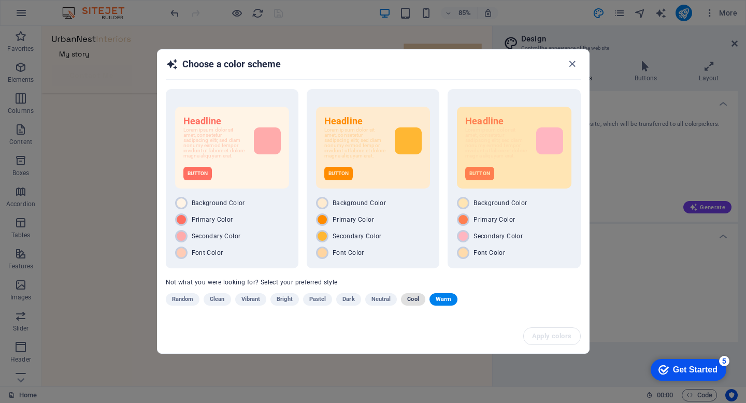
click at [409, 302] on span "Cool" at bounding box center [412, 299] width 11 height 12
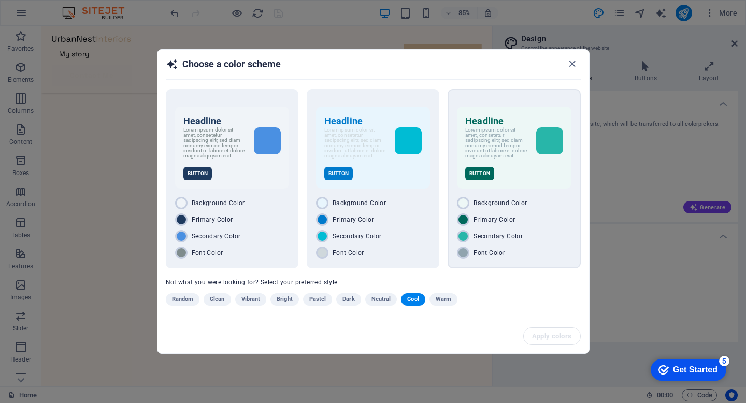
click at [524, 226] on div "Primary Color" at bounding box center [514, 219] width 114 height 12
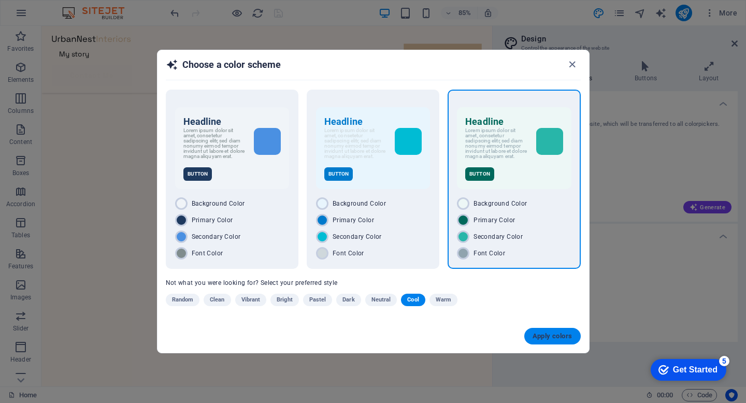
click at [552, 340] on span "Apply colors" at bounding box center [552, 336] width 40 height 8
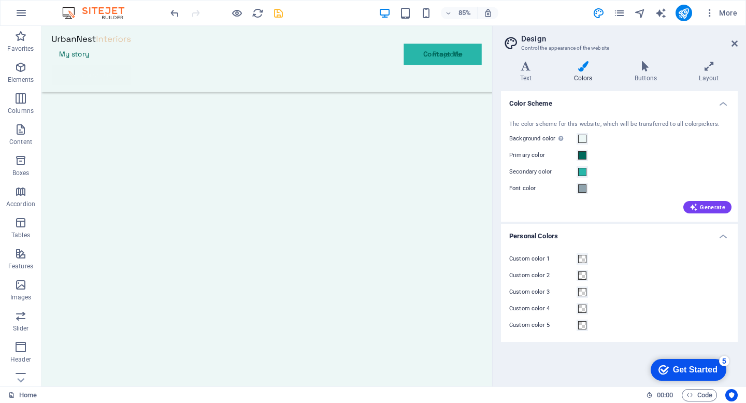
scroll to position [0, 0]
click at [647, 68] on icon at bounding box center [645, 66] width 60 height 10
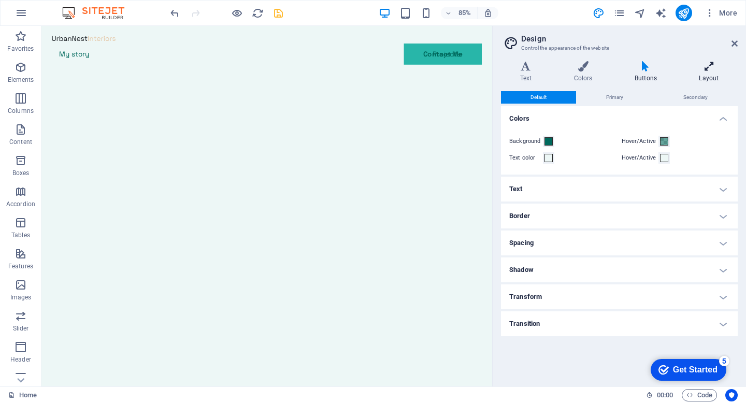
click at [705, 69] on icon at bounding box center [708, 66] width 57 height 10
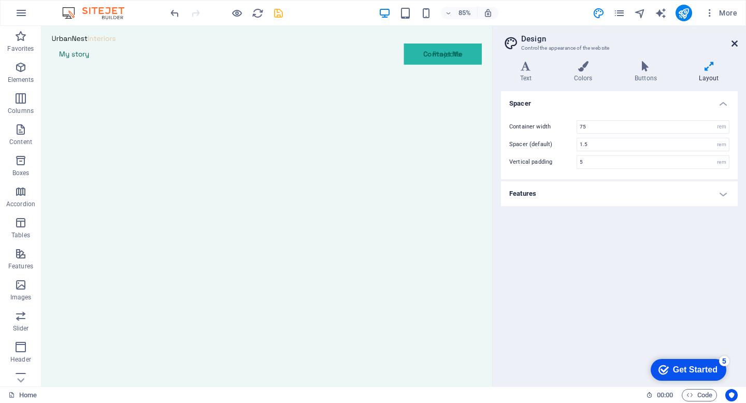
click at [736, 41] on icon at bounding box center [734, 43] width 6 height 8
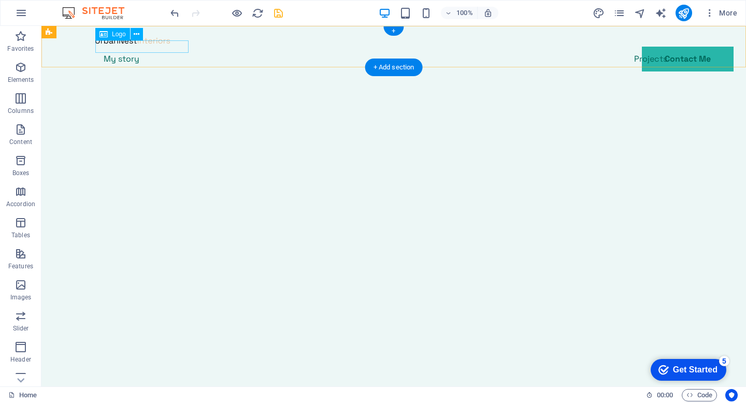
click at [156, 47] on div at bounding box center [393, 40] width 597 height 12
click at [156, 48] on div "H3 Overlay Image slider Image Slider Container Container Collection listing Tra…" at bounding box center [393, 206] width 704 height 360
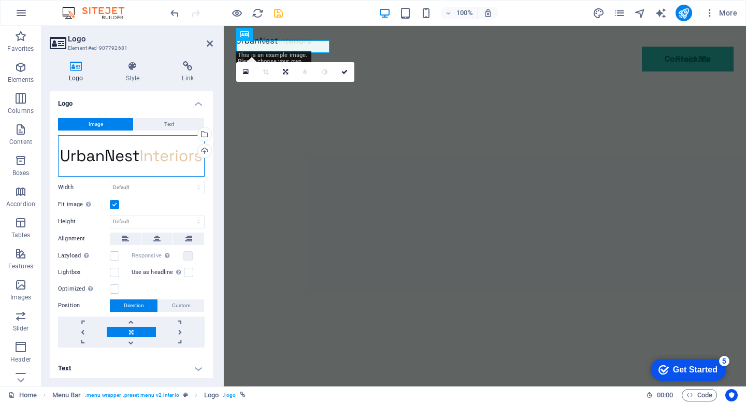
click at [122, 156] on div "Drag files here, click to choose files or select files from Files or our free s…" at bounding box center [131, 155] width 147 height 41
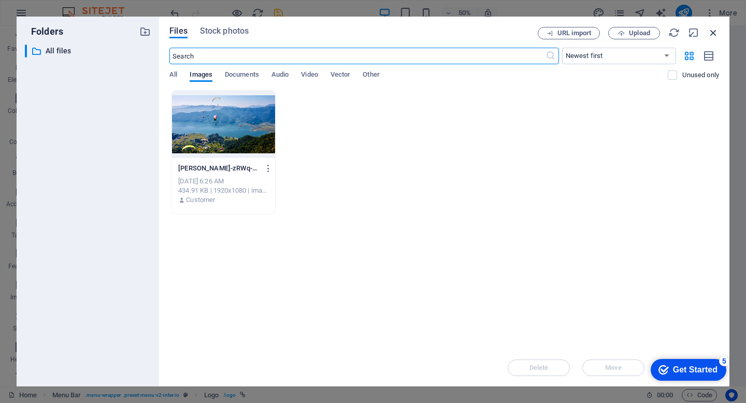
click at [713, 33] on icon "button" at bounding box center [712, 32] width 11 height 11
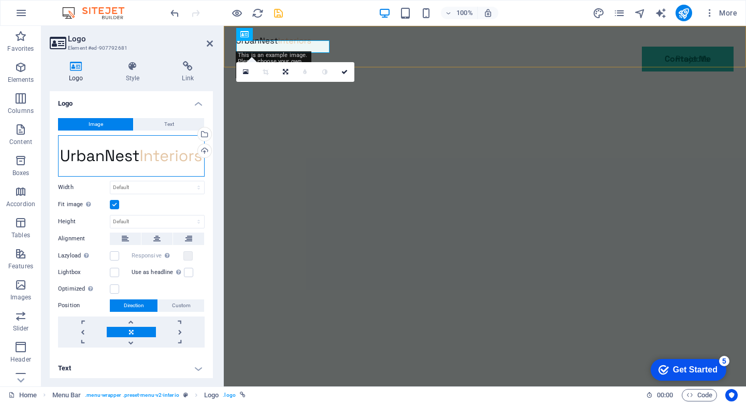
click at [146, 151] on div "Drag files here, click to choose files or select files from Files or our free s…" at bounding box center [131, 155] width 147 height 41
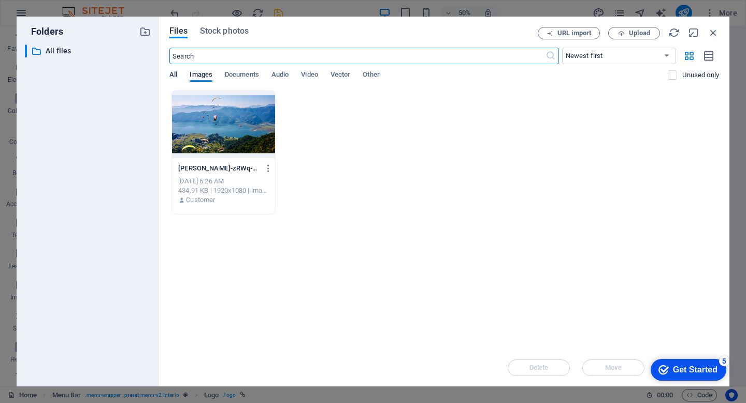
click at [173, 73] on span "All" at bounding box center [173, 75] width 8 height 14
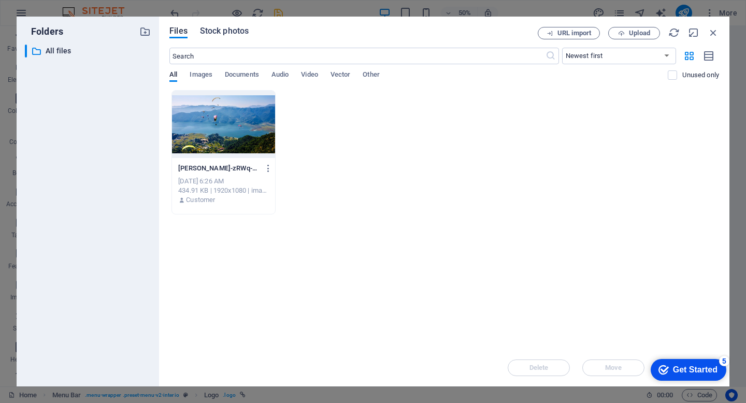
click at [226, 30] on span "Stock photos" at bounding box center [224, 31] width 49 height 12
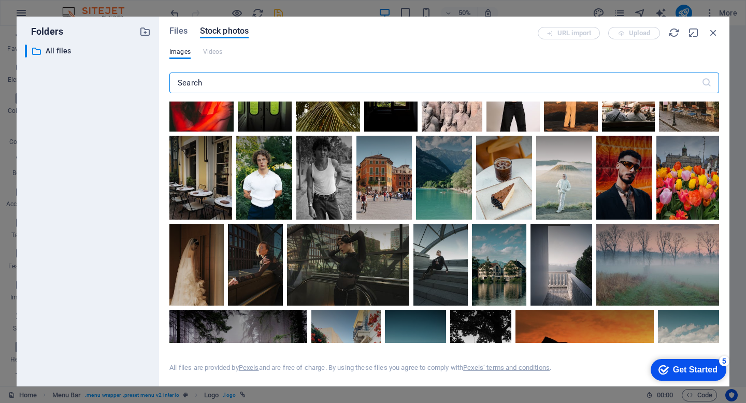
scroll to position [781, 0]
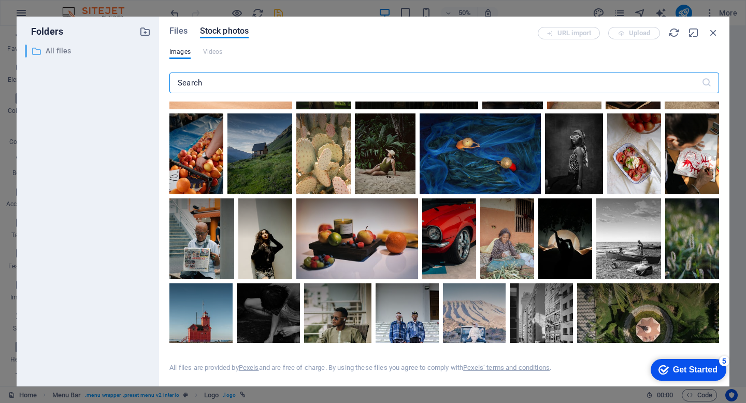
click at [56, 49] on p "All files" at bounding box center [89, 51] width 86 height 12
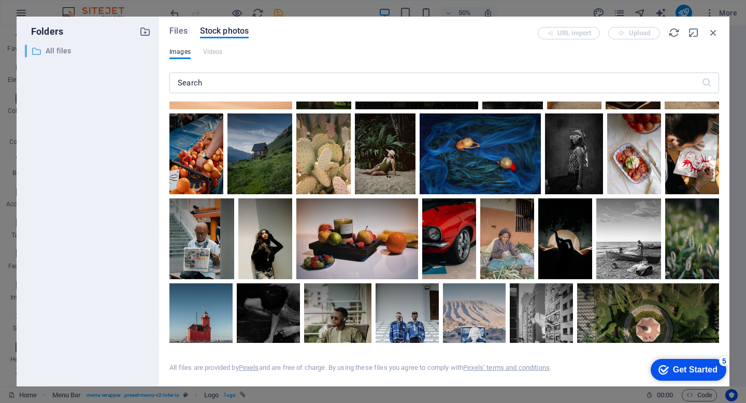
scroll to position [0, 0]
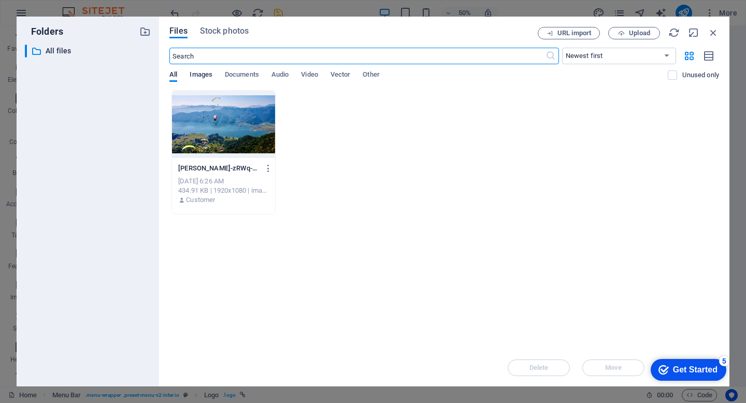
click at [203, 75] on span "Images" at bounding box center [201, 75] width 23 height 14
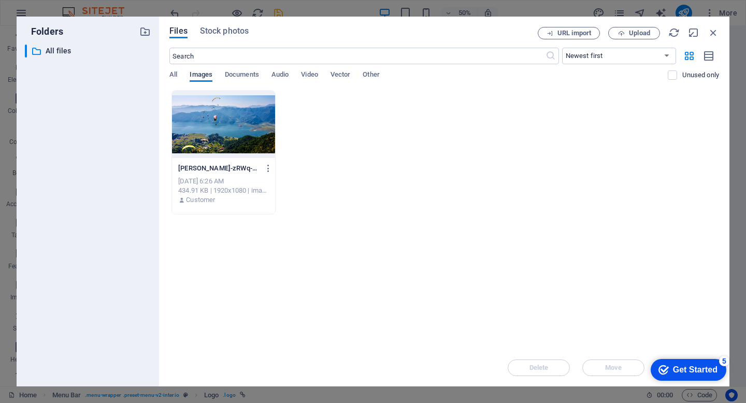
click at [203, 75] on span "Images" at bounding box center [201, 75] width 23 height 14
click at [716, 31] on icon "button" at bounding box center [712, 32] width 11 height 11
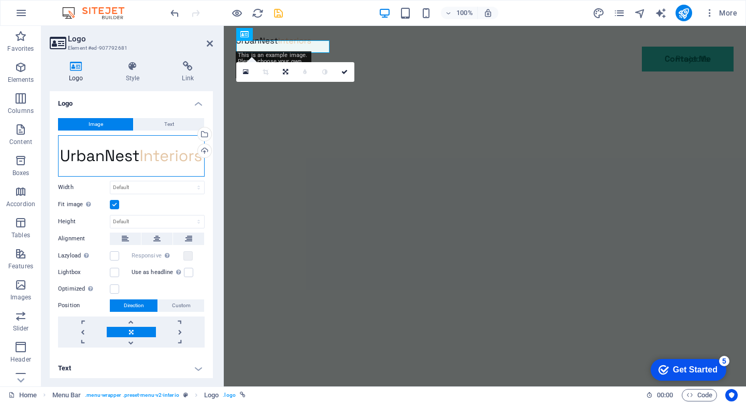
drag, startPoint x: 170, startPoint y: 157, endPoint x: 65, endPoint y: 237, distance: 131.2
click at [65, 237] on div "Image Text Drag files here, click to choose files or select files from Files or…" at bounding box center [131, 233] width 163 height 246
click at [92, 153] on div "Drag files here, click to choose files or select files from Files or our free s…" at bounding box center [131, 155] width 147 height 41
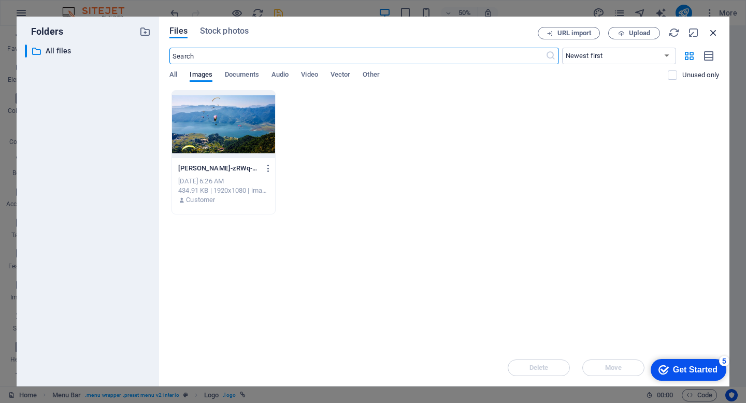
click at [714, 29] on icon "button" at bounding box center [712, 32] width 11 height 11
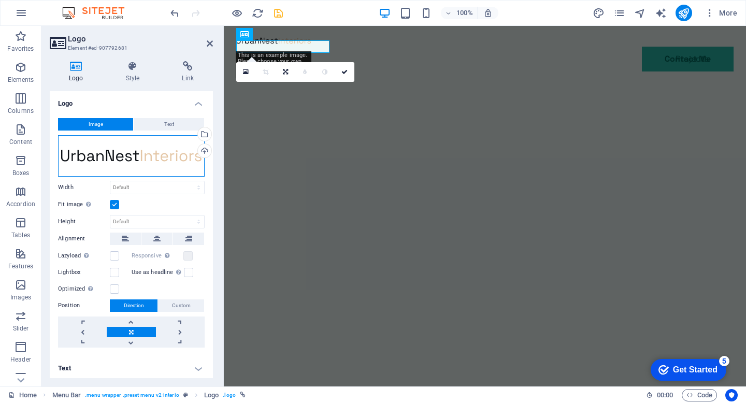
click at [176, 161] on div "Drag files here, click to choose files or select files from Files or our free s…" at bounding box center [131, 155] width 147 height 41
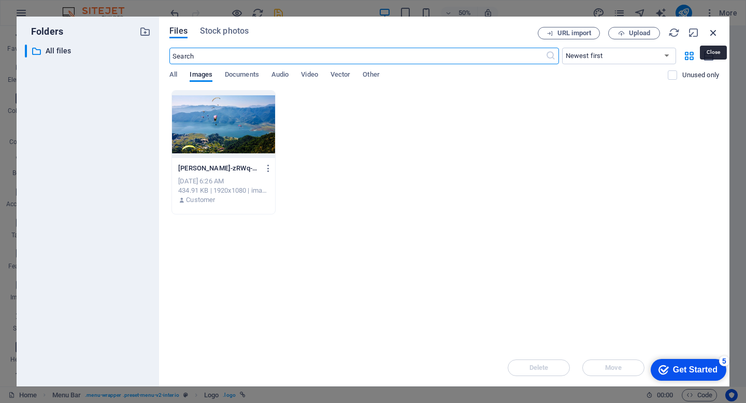
click at [713, 31] on icon "button" at bounding box center [712, 32] width 11 height 11
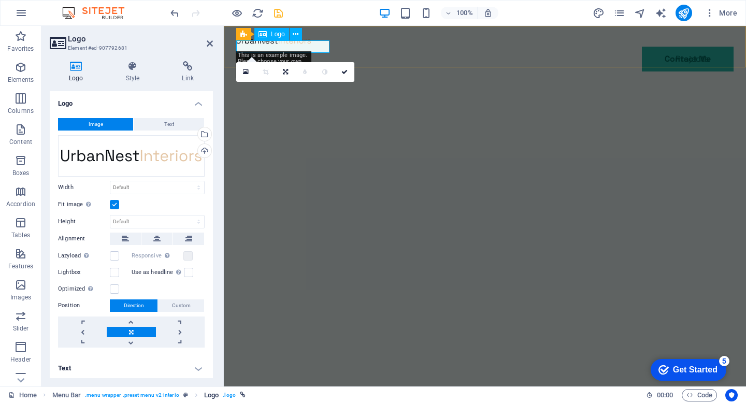
click at [230, 395] on span ". logo" at bounding box center [229, 395] width 12 height 12
click at [245, 71] on icon at bounding box center [246, 71] width 6 height 7
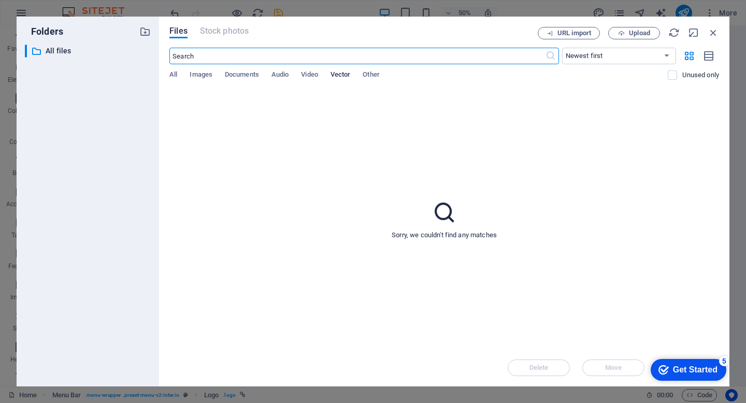
click at [343, 74] on span "Vector" at bounding box center [340, 75] width 20 height 14
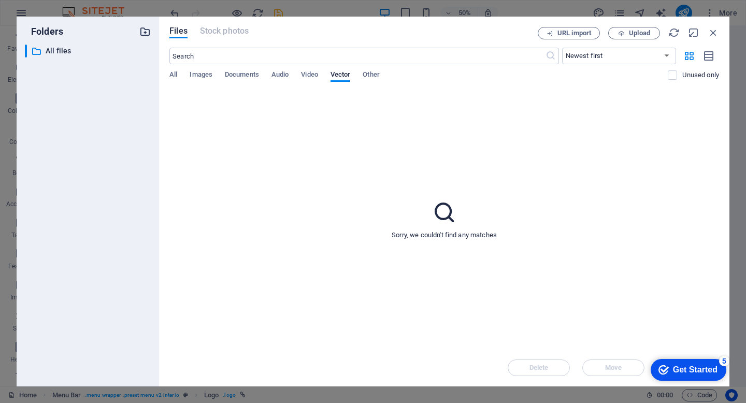
click at [143, 32] on icon "button" at bounding box center [144, 31] width 11 height 11
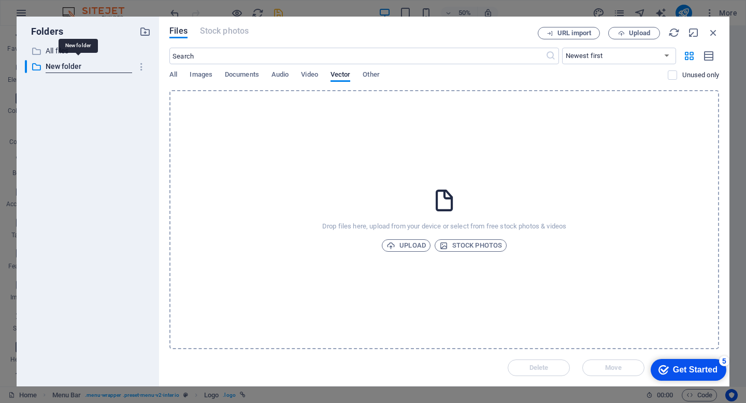
click at [467, 28] on div "Files Stock photos" at bounding box center [353, 32] width 368 height 11
click at [141, 68] on icon "button" at bounding box center [141, 67] width 11 height 10
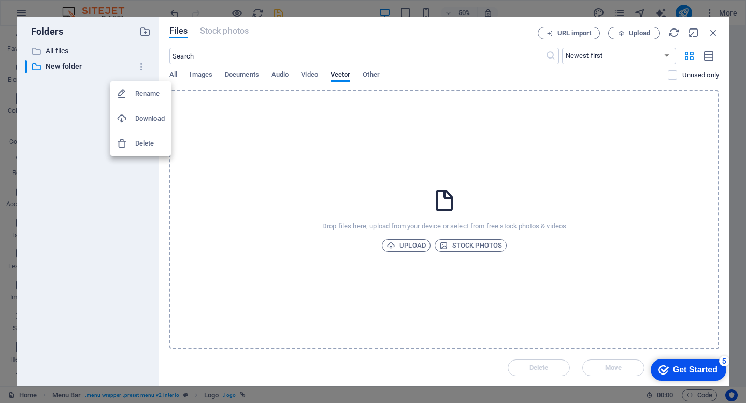
click at [136, 142] on h6 "Delete" at bounding box center [150, 143] width 30 height 12
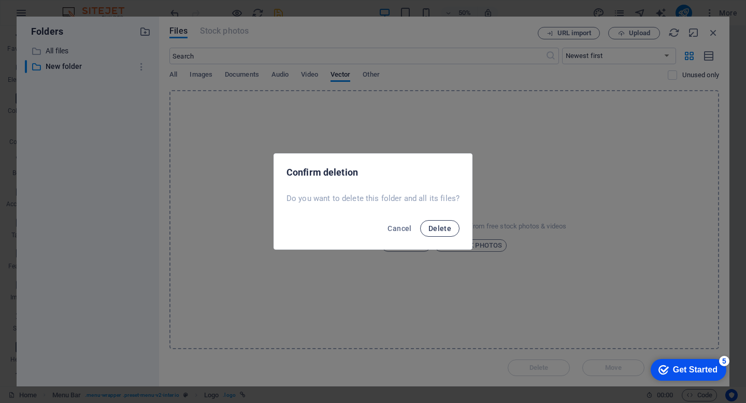
click at [437, 228] on span "Delete" at bounding box center [439, 228] width 23 height 8
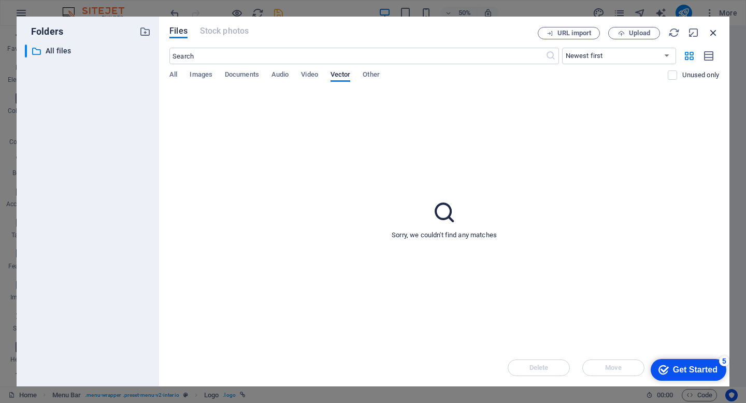
click at [713, 32] on icon "button" at bounding box center [712, 32] width 11 height 11
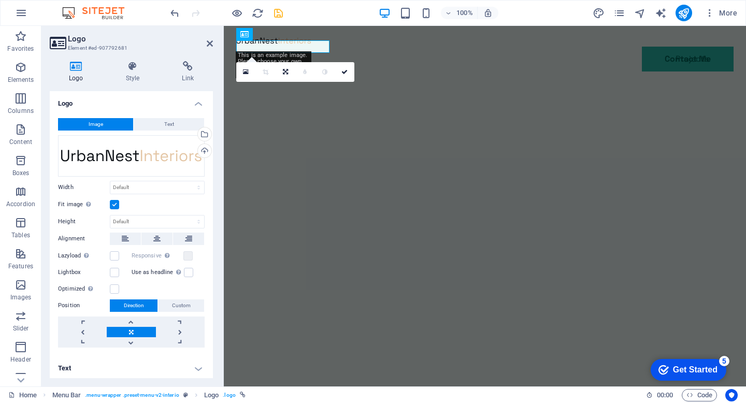
click at [78, 68] on icon at bounding box center [76, 66] width 53 height 10
click at [17, 286] on icon "button" at bounding box center [20, 285] width 12 height 12
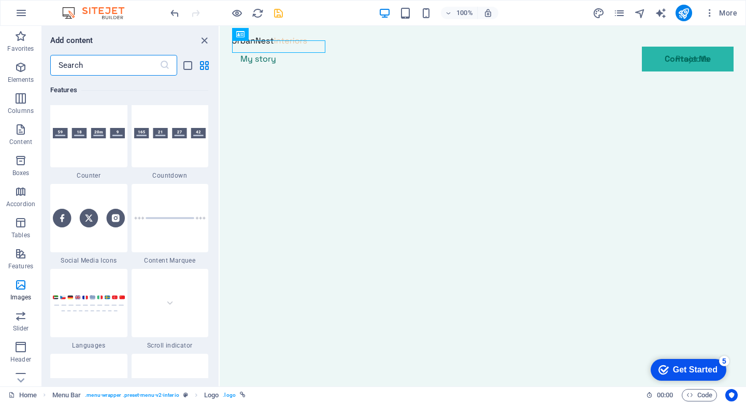
scroll to position [3841, 0]
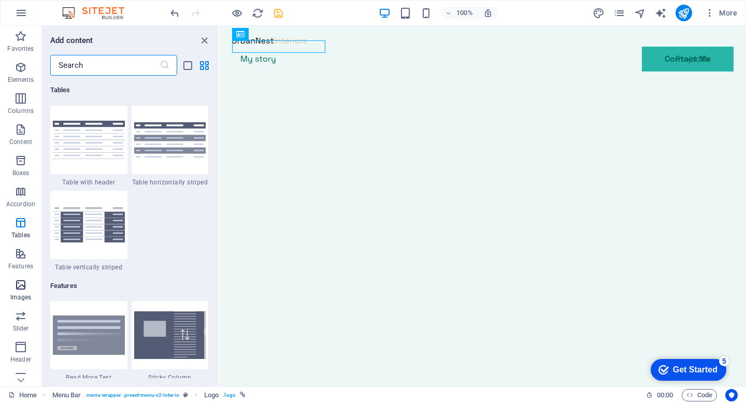
click at [23, 288] on icon "button" at bounding box center [20, 285] width 12 height 12
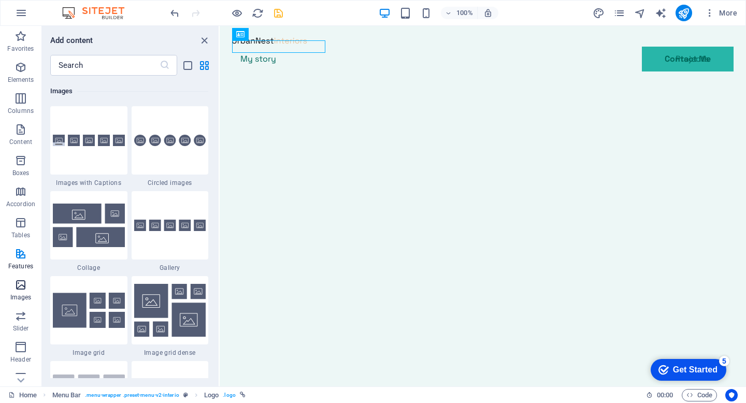
scroll to position [5251, 0]
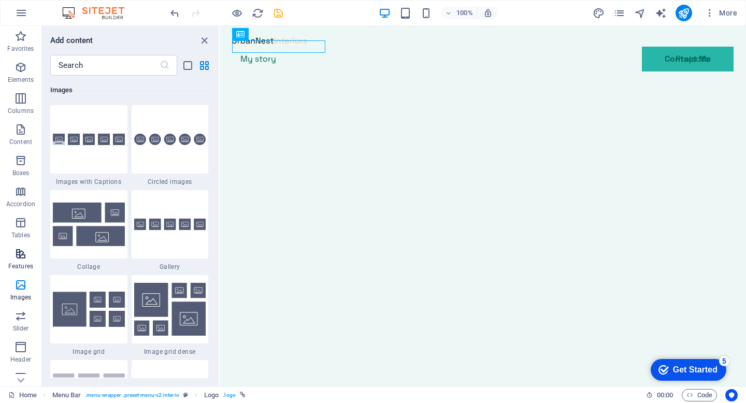
click at [24, 252] on icon "button" at bounding box center [20, 254] width 12 height 12
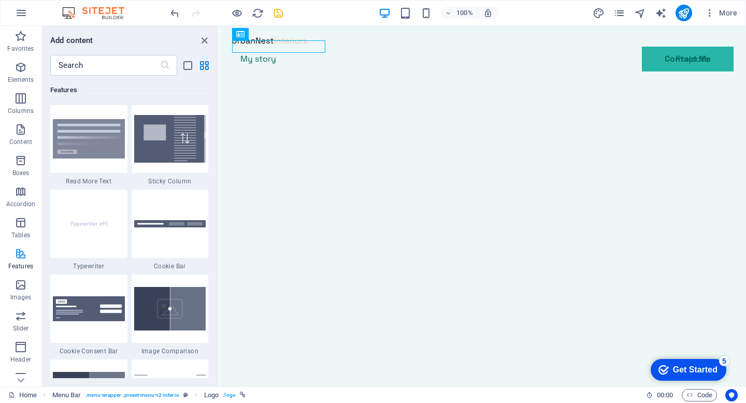
scroll to position [4037, 0]
click at [23, 222] on icon "button" at bounding box center [20, 222] width 12 height 12
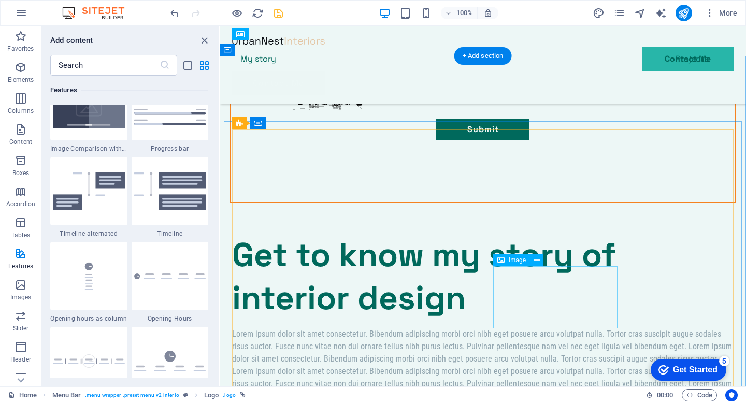
scroll to position [2336, 0]
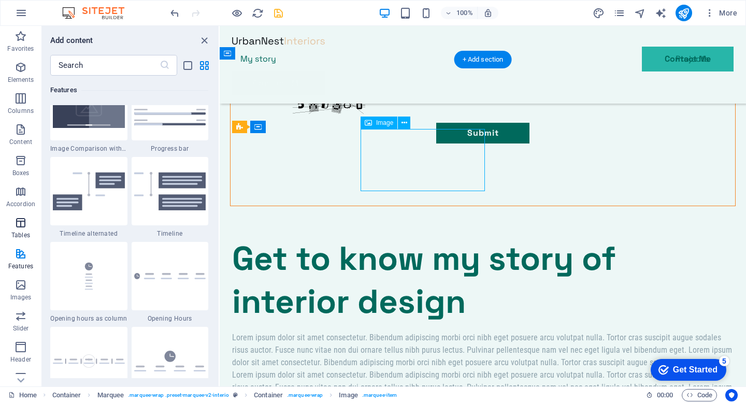
click at [20, 230] on span "Tables" at bounding box center [20, 228] width 41 height 25
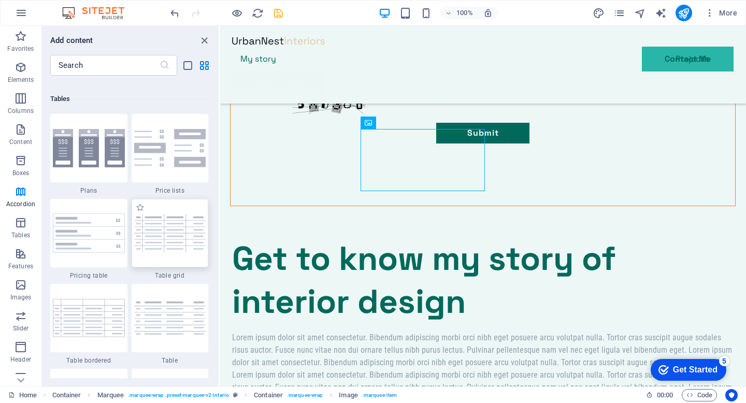
scroll to position [3566, 0]
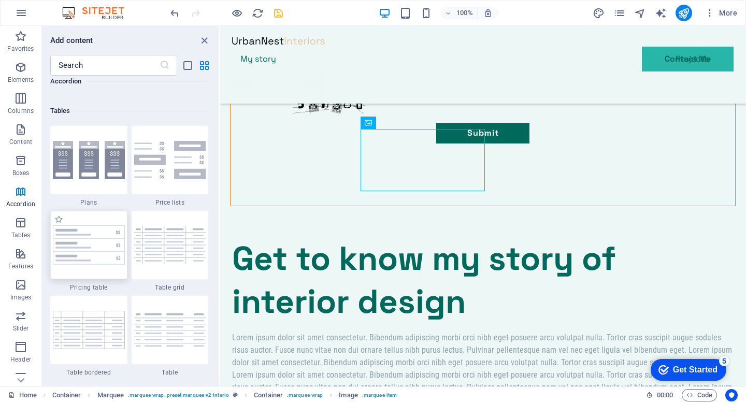
click at [88, 244] on img at bounding box center [89, 244] width 72 height 39
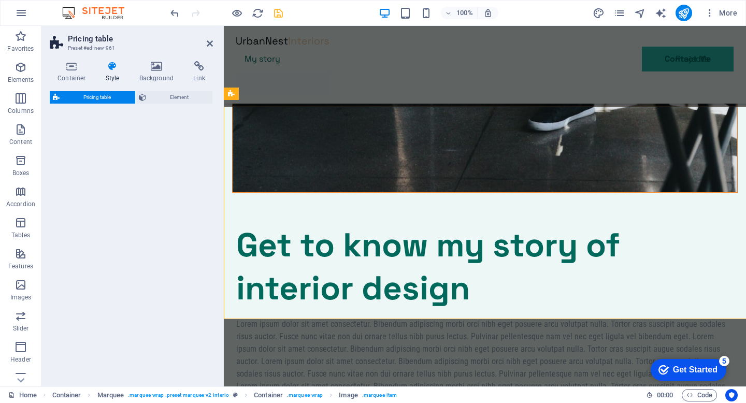
scroll to position [2666, 0]
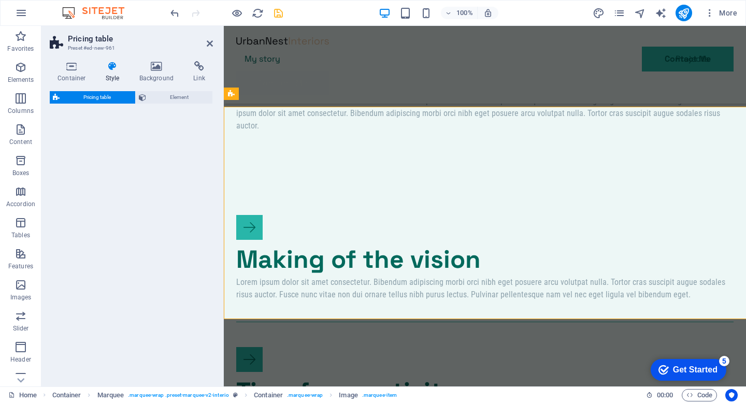
select select "rem"
select select "px"
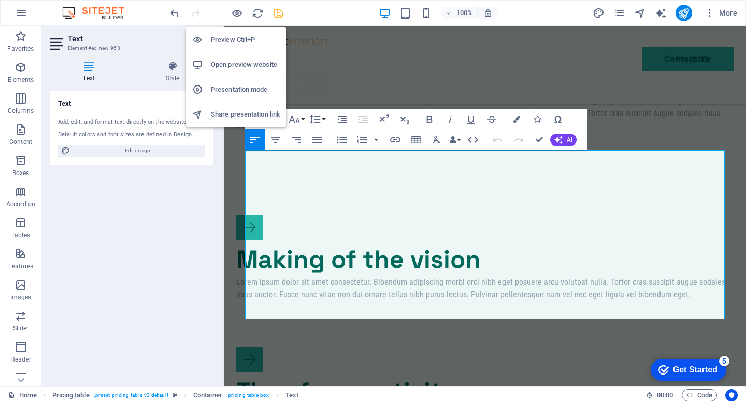
click at [233, 39] on h6 "Preview Ctrl+P" at bounding box center [245, 40] width 69 height 12
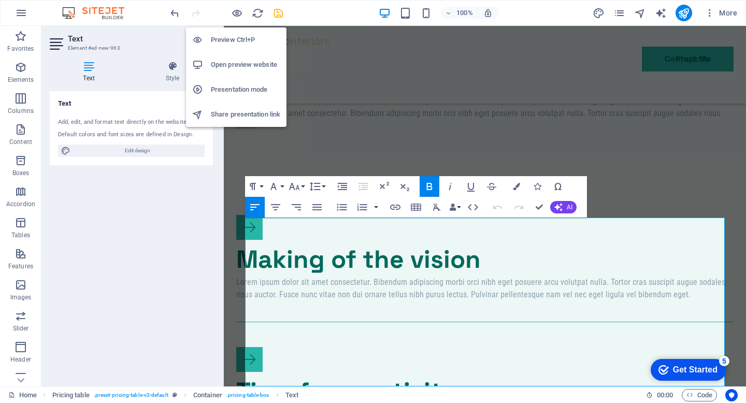
scroll to position [2600, 0]
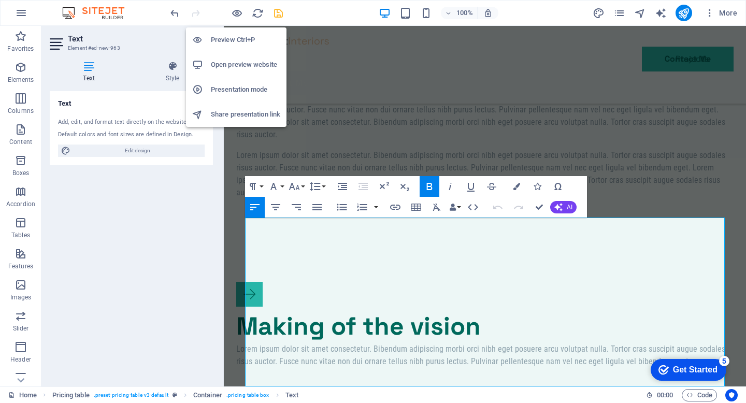
click at [233, 39] on h6 "Preview Ctrl+P" at bounding box center [245, 40] width 69 height 12
click at [233, 64] on h6 "Open preview website" at bounding box center [245, 65] width 69 height 12
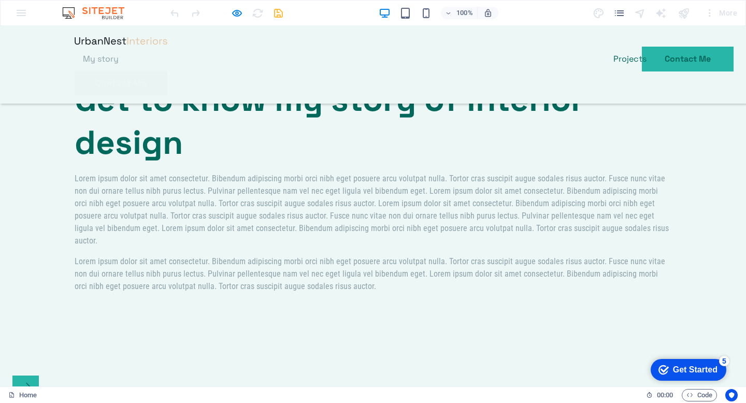
scroll to position [0, 0]
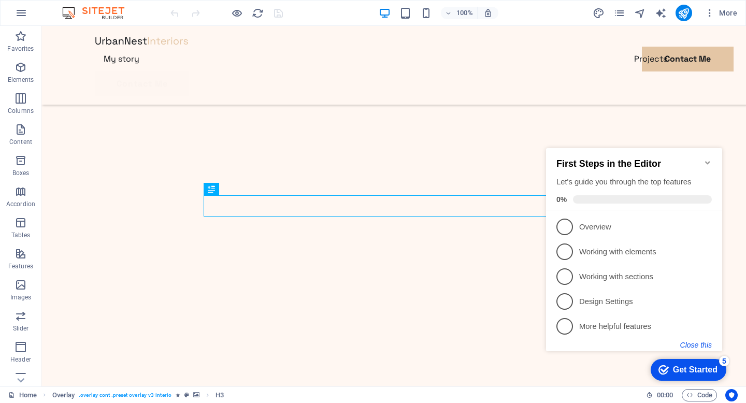
click at [697, 343] on button "Close this" at bounding box center [696, 345] width 32 height 8
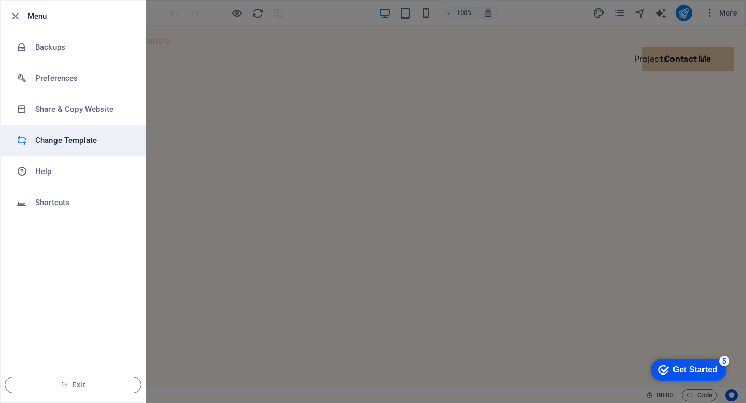
click at [53, 141] on h6 "Change Template" at bounding box center [83, 140] width 96 height 12
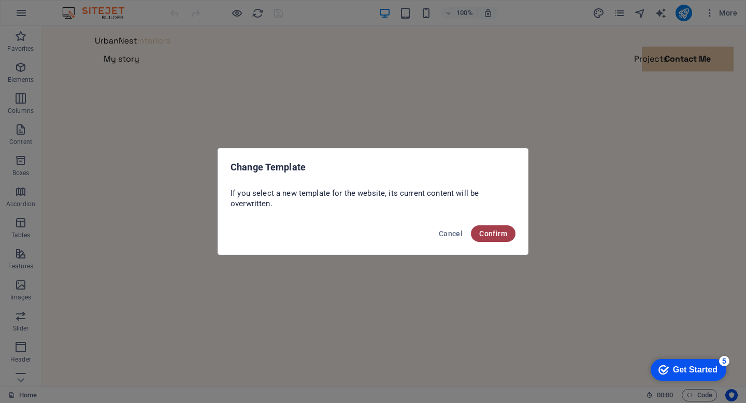
click at [489, 234] on span "Confirm" at bounding box center [493, 233] width 28 height 8
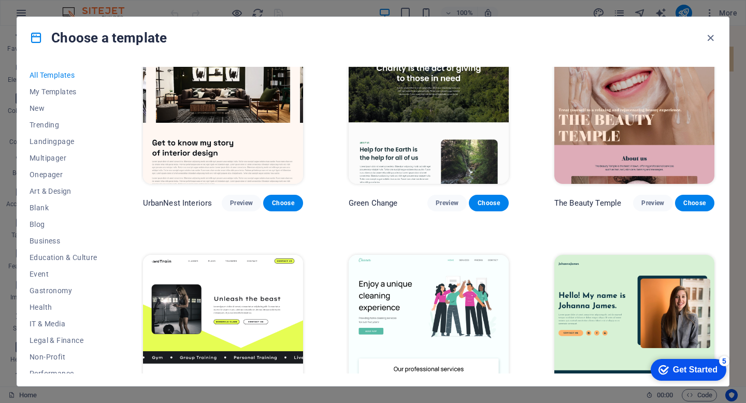
scroll to position [1083, 0]
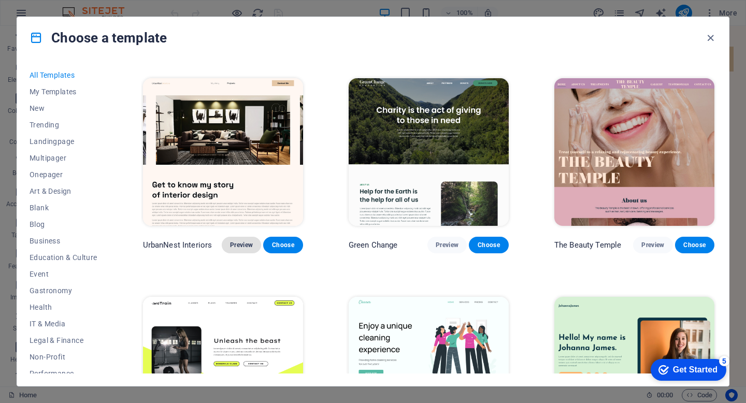
click at [239, 241] on span "Preview" at bounding box center [241, 245] width 23 height 8
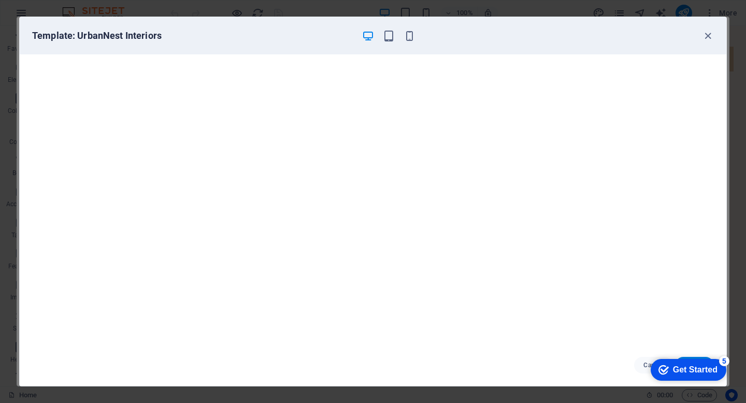
click at [699, 372] on div "Get Started" at bounding box center [695, 369] width 45 height 9
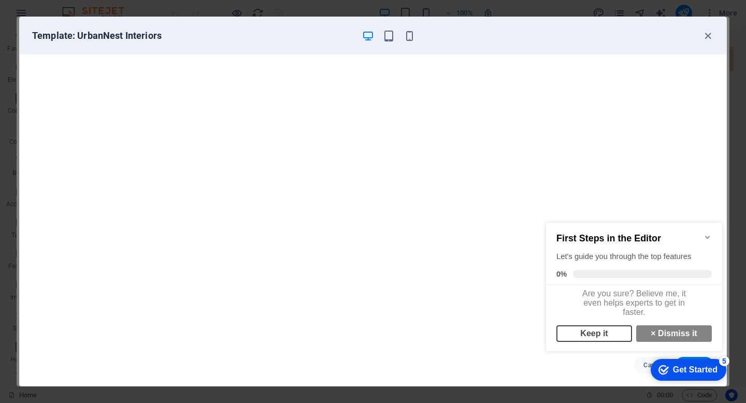
click at [599, 342] on link "Keep it" at bounding box center [594, 333] width 76 height 17
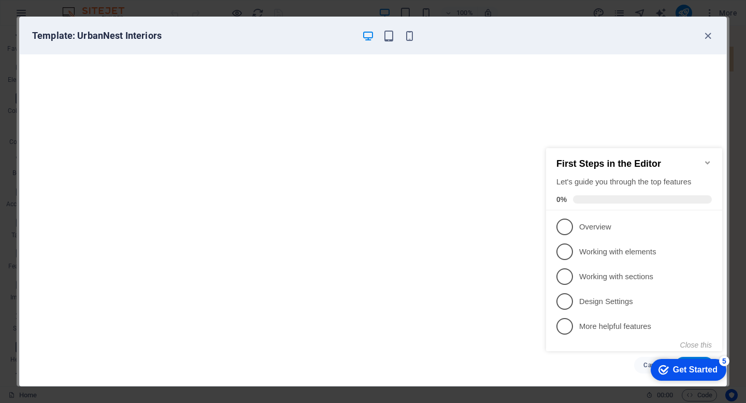
drag, startPoint x: 706, startPoint y: 156, endPoint x: 1246, endPoint y: 290, distance: 556.4
click at [706, 158] on icon "Minimize checklist" at bounding box center [707, 162] width 8 height 8
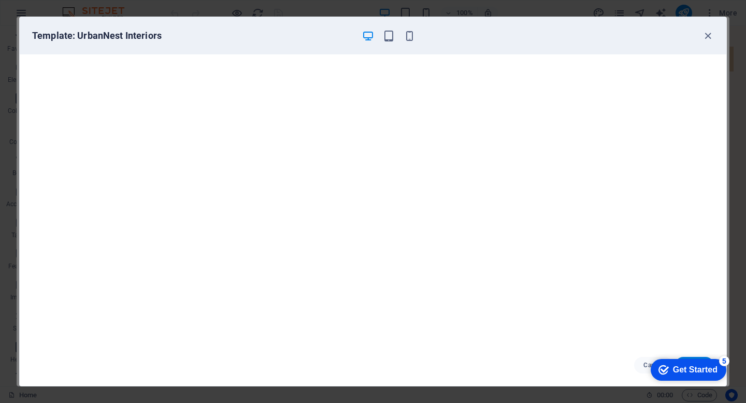
click at [686, 369] on div "Get Started" at bounding box center [695, 369] width 45 height 9
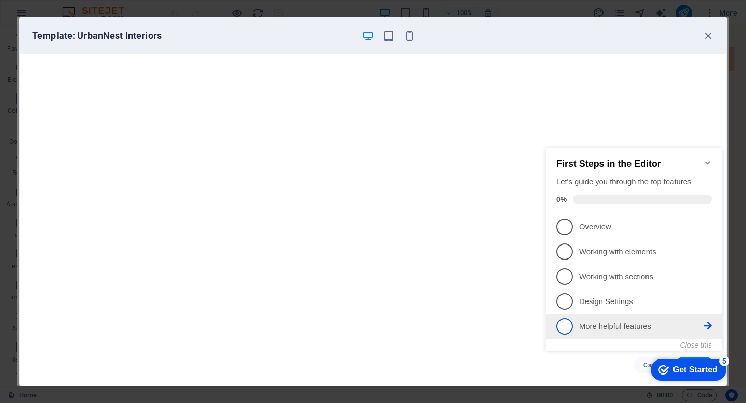
click at [592, 314] on li "5 More helpful features - incomplete" at bounding box center [634, 326] width 176 height 25
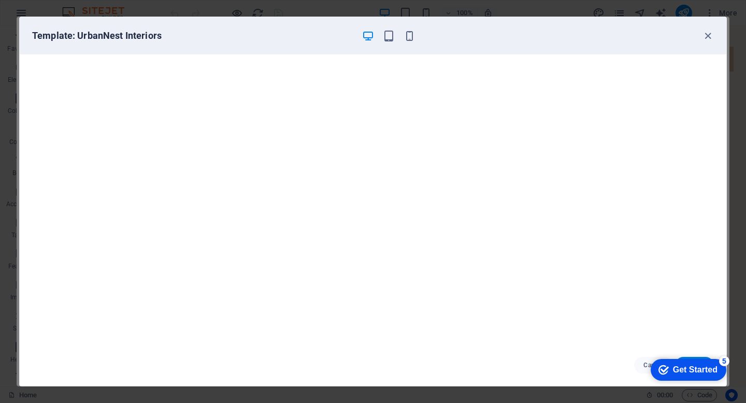
click at [691, 369] on div "Get Started" at bounding box center [695, 369] width 45 height 9
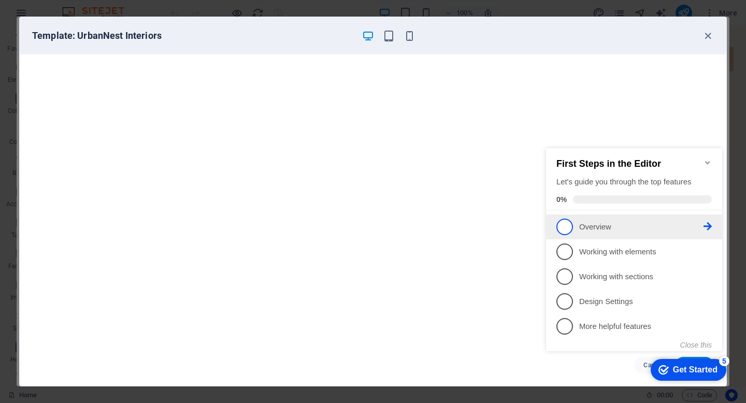
click at [603, 225] on p "Overview - incomplete" at bounding box center [641, 227] width 124 height 11
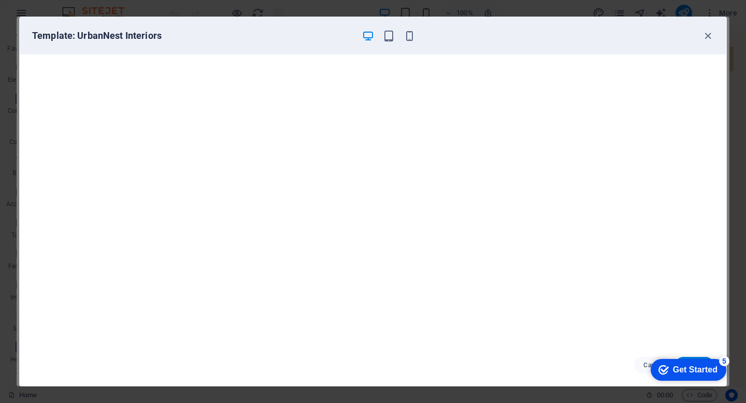
scroll to position [0, 0]
click at [643, 364] on div "checkmark Get Started 5 First Steps in the Editor Let's guide you through the t…" at bounding box center [686, 369] width 88 height 31
click at [389, 36] on icon "button" at bounding box center [389, 36] width 12 height 12
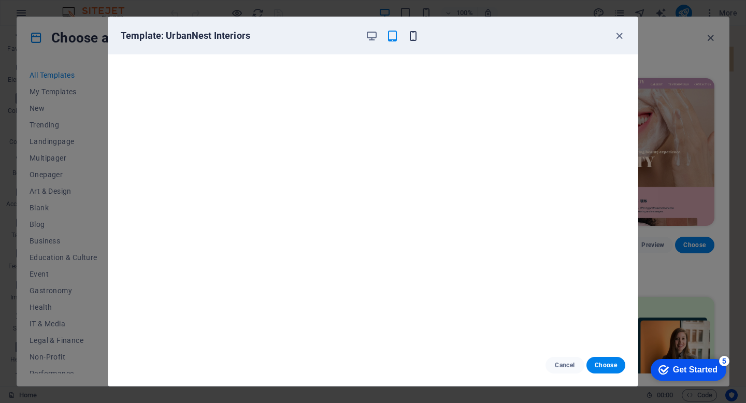
click at [411, 35] on icon "button" at bounding box center [413, 36] width 12 height 12
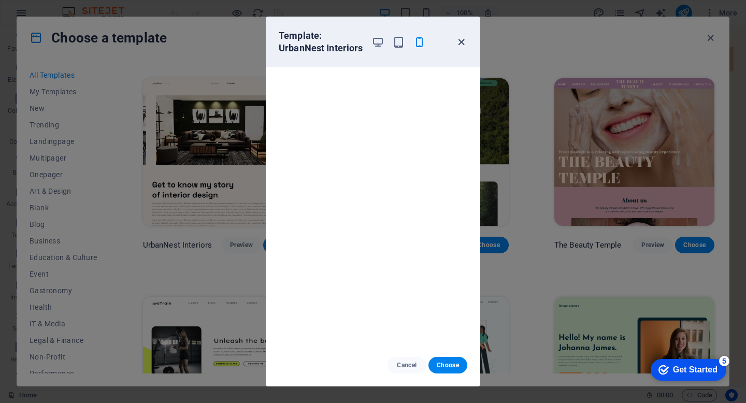
click at [462, 38] on icon "button" at bounding box center [461, 42] width 12 height 12
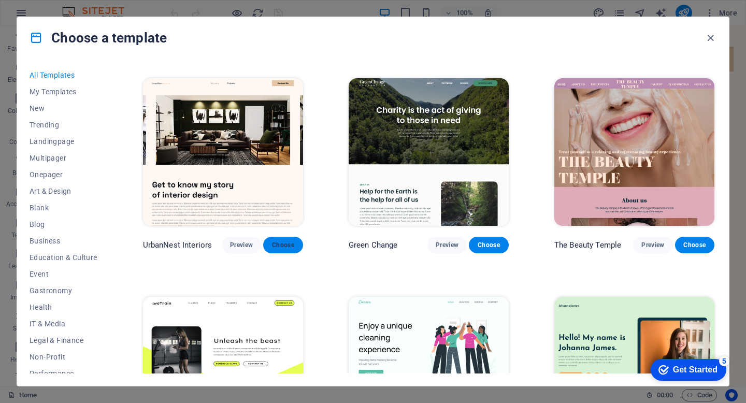
click at [281, 241] on span "Choose" at bounding box center [282, 245] width 23 height 8
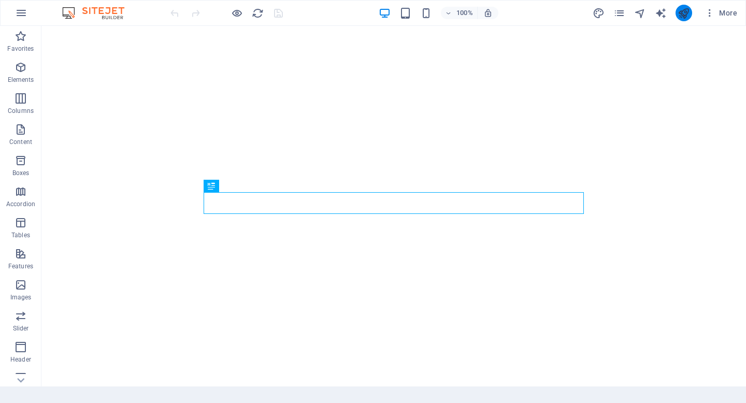
click at [684, 11] on icon "publish" at bounding box center [683, 13] width 12 height 12
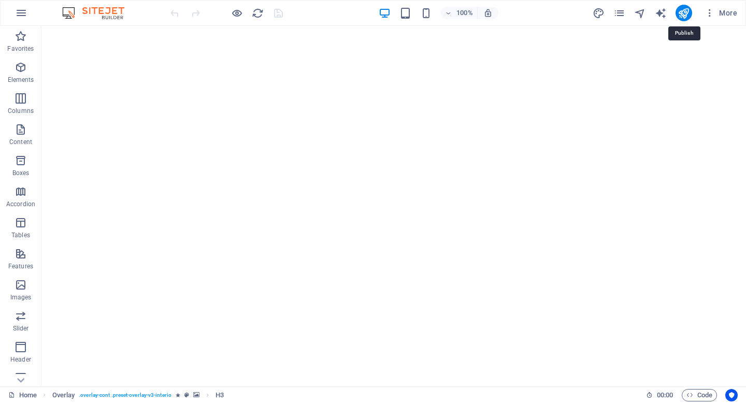
click at [683, 13] on icon "publish" at bounding box center [683, 13] width 12 height 12
click at [488, 13] on icon "button" at bounding box center [487, 12] width 9 height 9
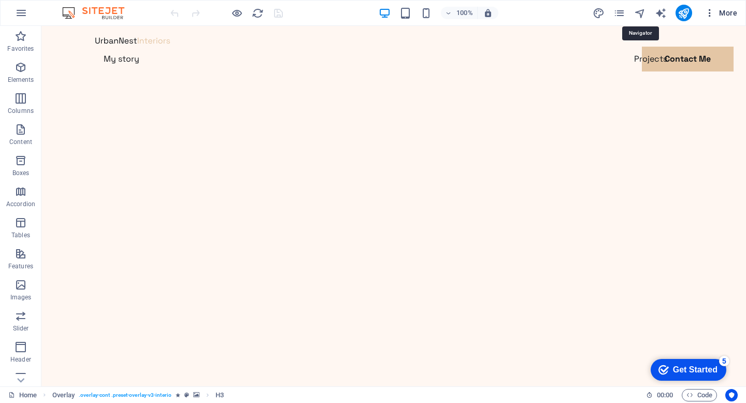
click at [0, 0] on icon "button" at bounding box center [0, 0] width 0 height 0
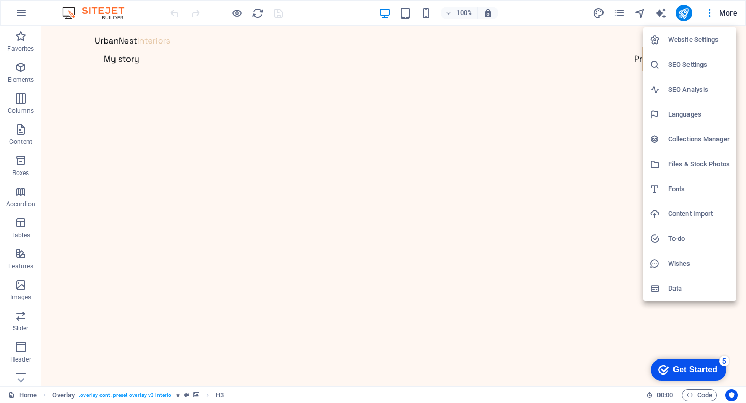
click at [689, 34] on h6 "Website Settings" at bounding box center [699, 40] width 62 height 12
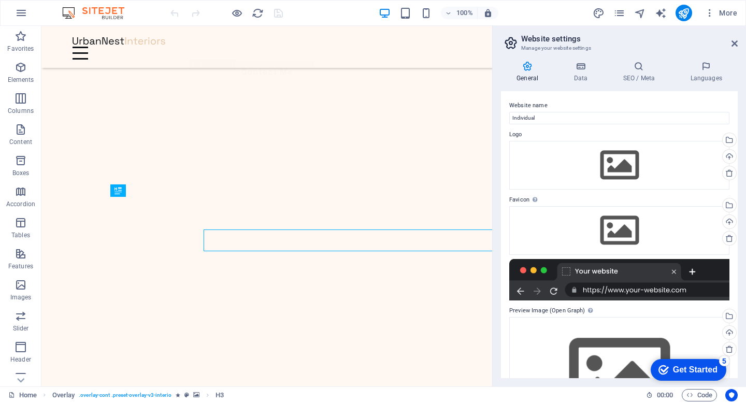
scroll to position [269, 0]
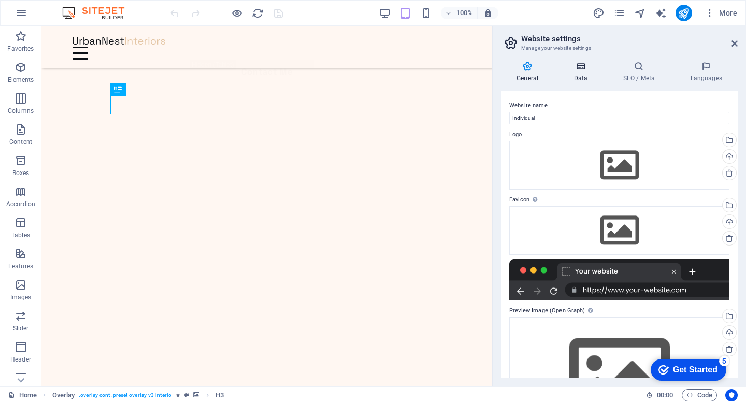
click at [583, 73] on h4 "Data" at bounding box center [582, 72] width 49 height 22
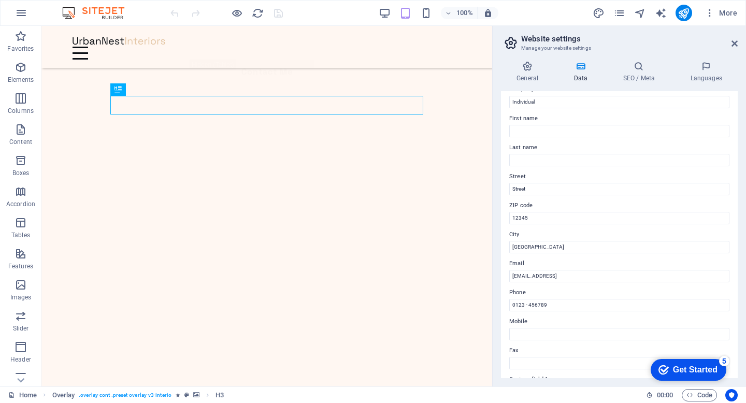
scroll to position [0, 0]
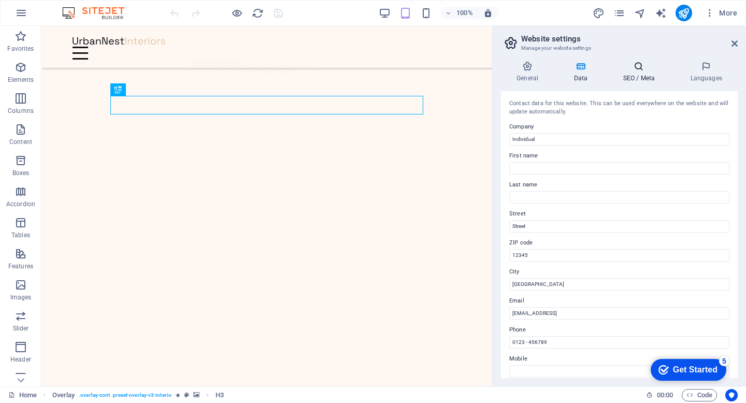
click at [637, 72] on h4 "SEO / Meta" at bounding box center [640, 72] width 67 height 22
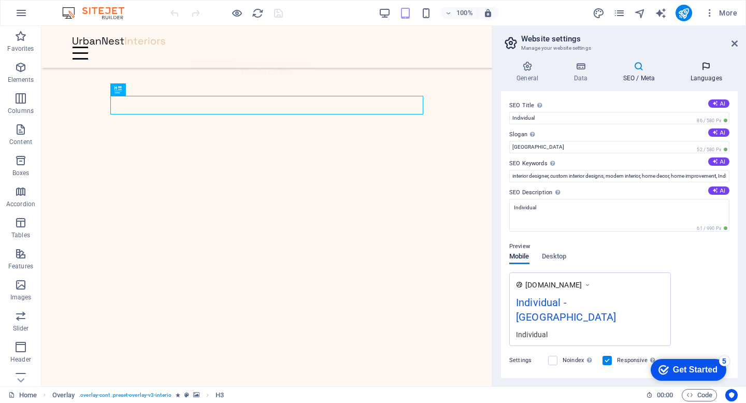
click at [703, 69] on icon at bounding box center [705, 66] width 63 height 10
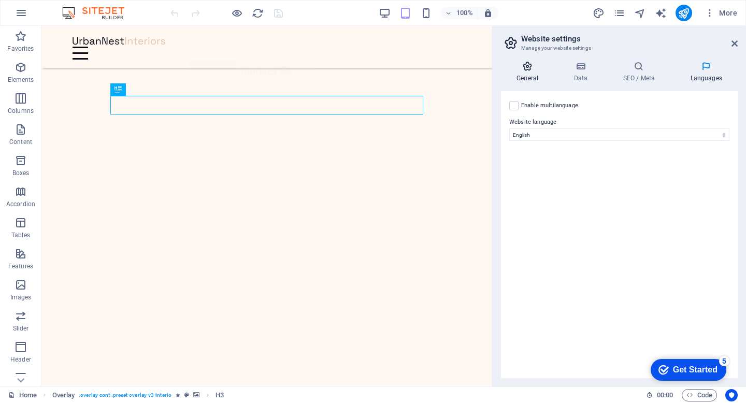
click at [528, 67] on icon at bounding box center [527, 66] width 53 height 10
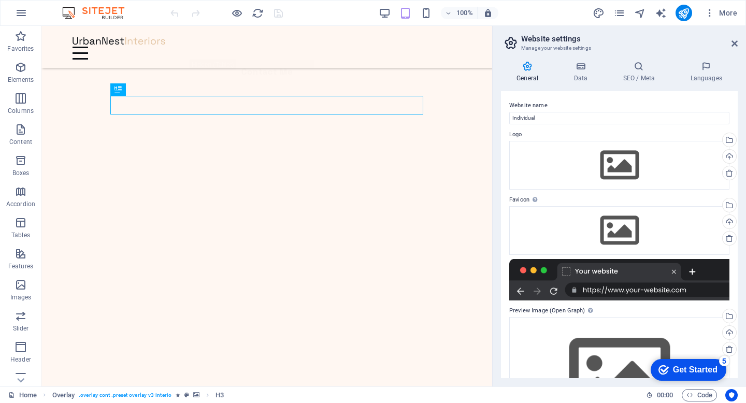
click at [19, 379] on icon at bounding box center [20, 380] width 7 height 5
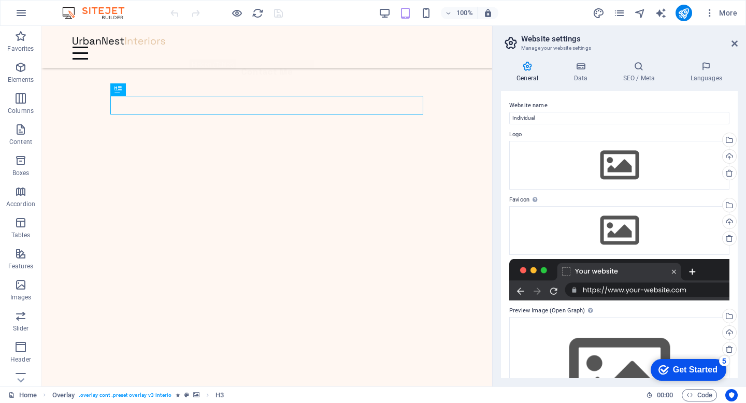
click at [19, 379] on icon at bounding box center [20, 380] width 7 height 5
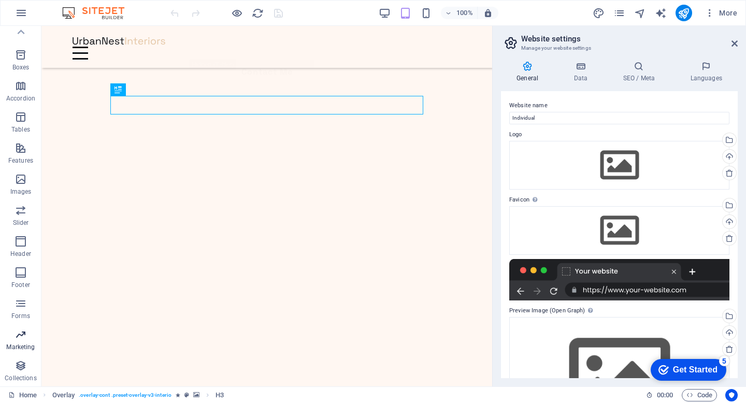
click at [23, 340] on icon "button" at bounding box center [20, 334] width 12 height 12
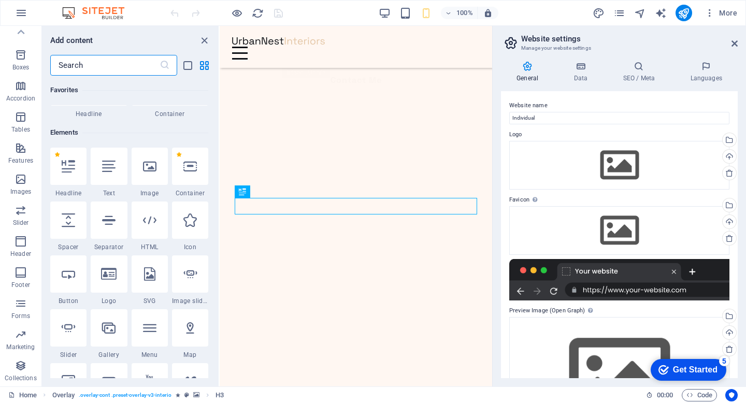
scroll to position [0, 0]
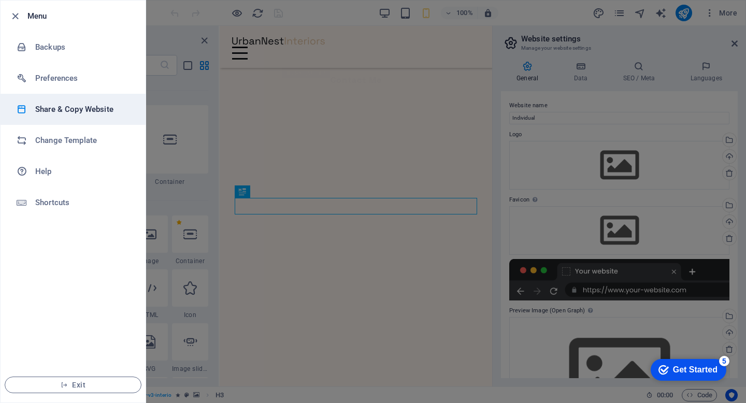
click at [42, 108] on h6 "Share & Copy Website" at bounding box center [83, 109] width 96 height 12
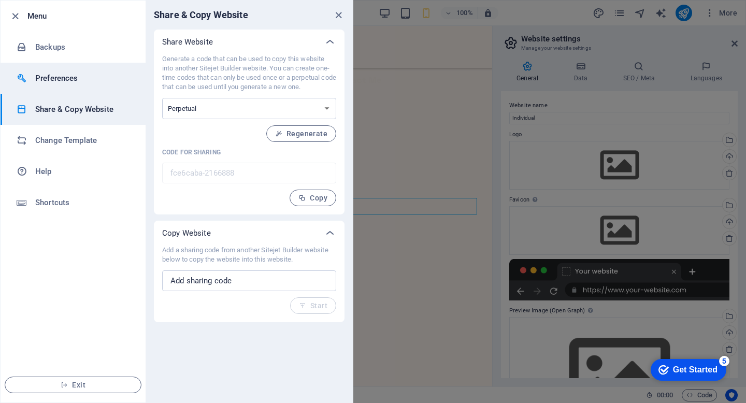
click at [53, 77] on h6 "Preferences" at bounding box center [83, 78] width 96 height 12
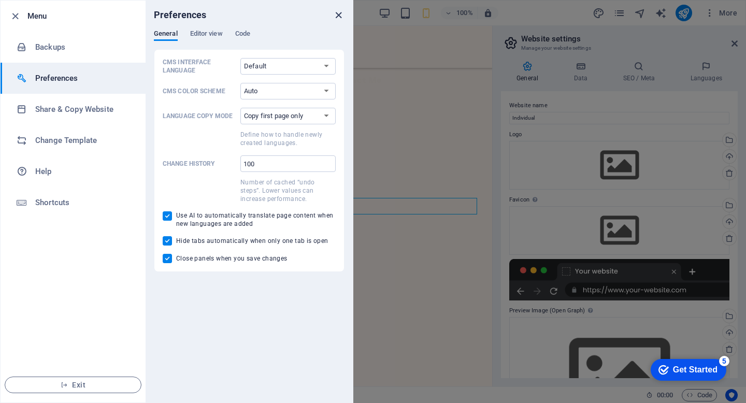
click at [337, 15] on icon "close" at bounding box center [338, 15] width 12 height 12
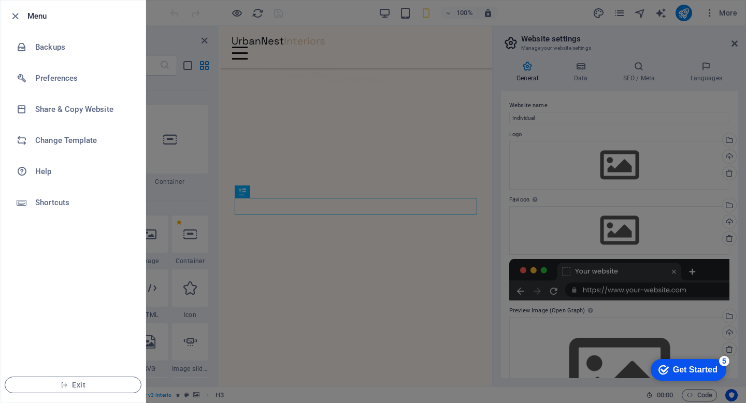
click at [337, 15] on div at bounding box center [373, 201] width 746 height 403
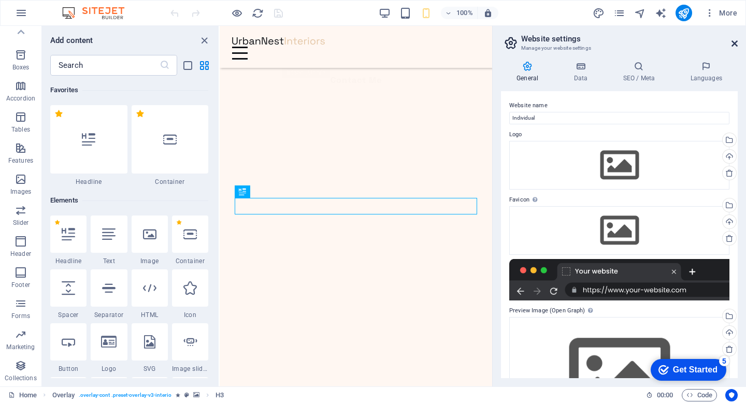
click at [733, 42] on icon at bounding box center [734, 43] width 6 height 8
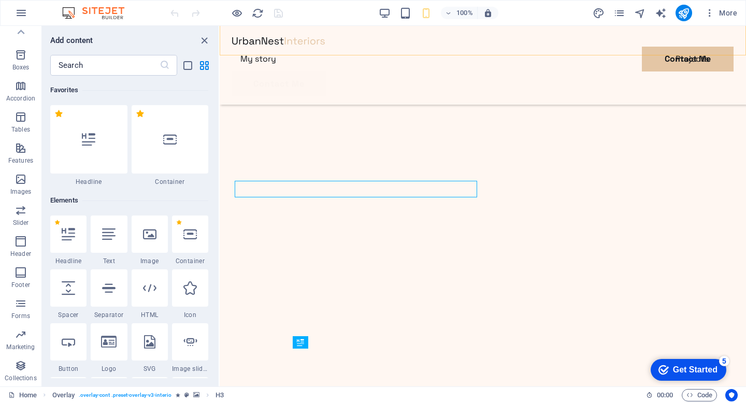
scroll to position [88, 0]
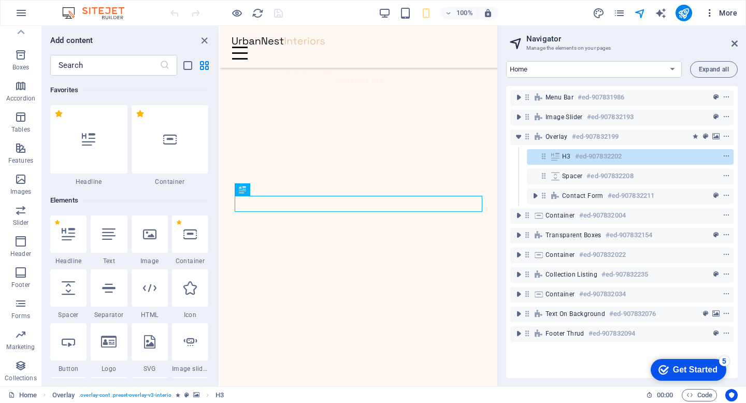
click at [0, 0] on icon "button" at bounding box center [0, 0] width 0 height 0
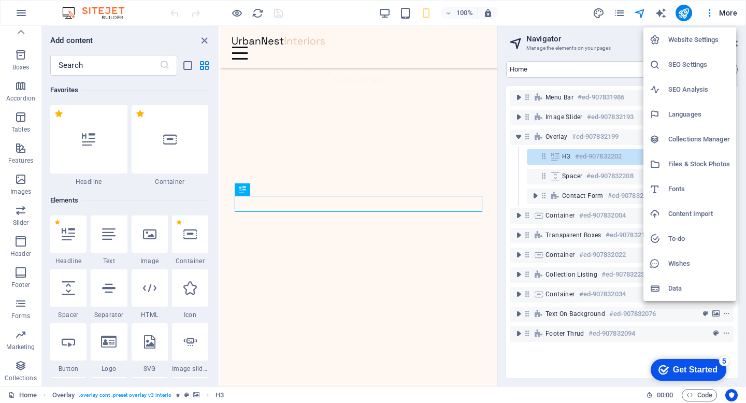
click at [668, 288] on div at bounding box center [658, 288] width 19 height 10
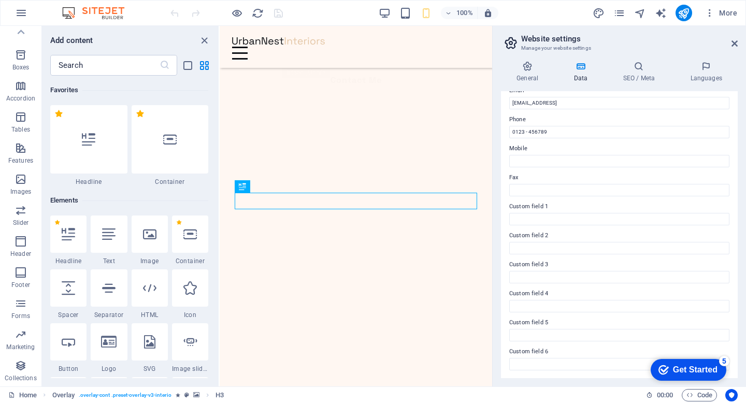
scroll to position [0, 0]
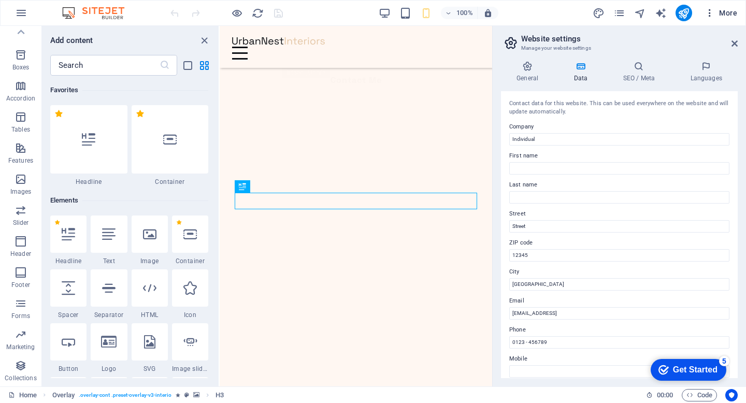
click at [0, 0] on icon "button" at bounding box center [0, 0] width 0 height 0
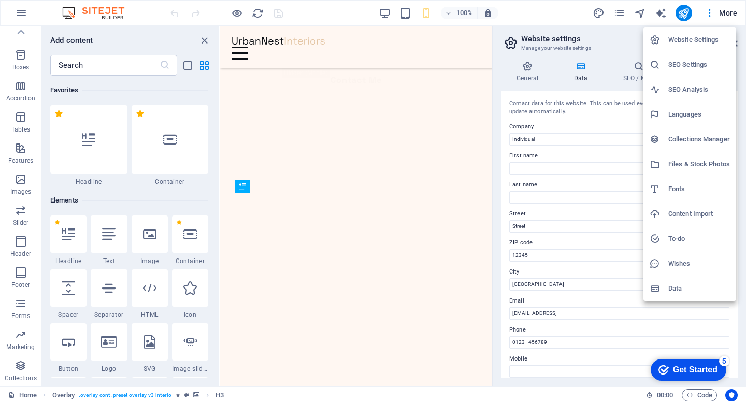
click at [697, 38] on h6 "Website Settings" at bounding box center [699, 40] width 62 height 12
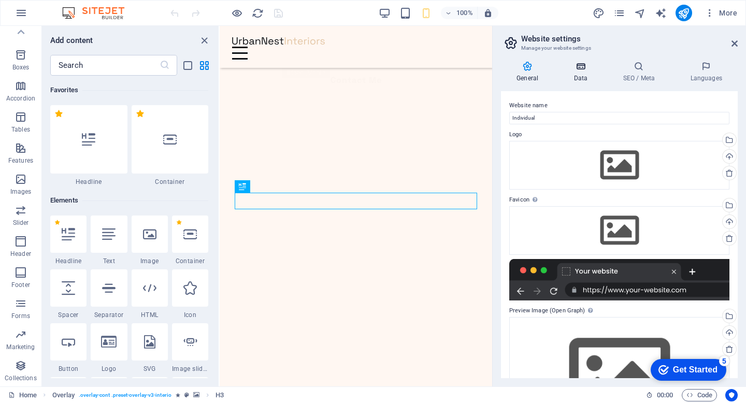
click at [576, 68] on icon at bounding box center [580, 66] width 45 height 10
